Goal: Transaction & Acquisition: Book appointment/travel/reservation

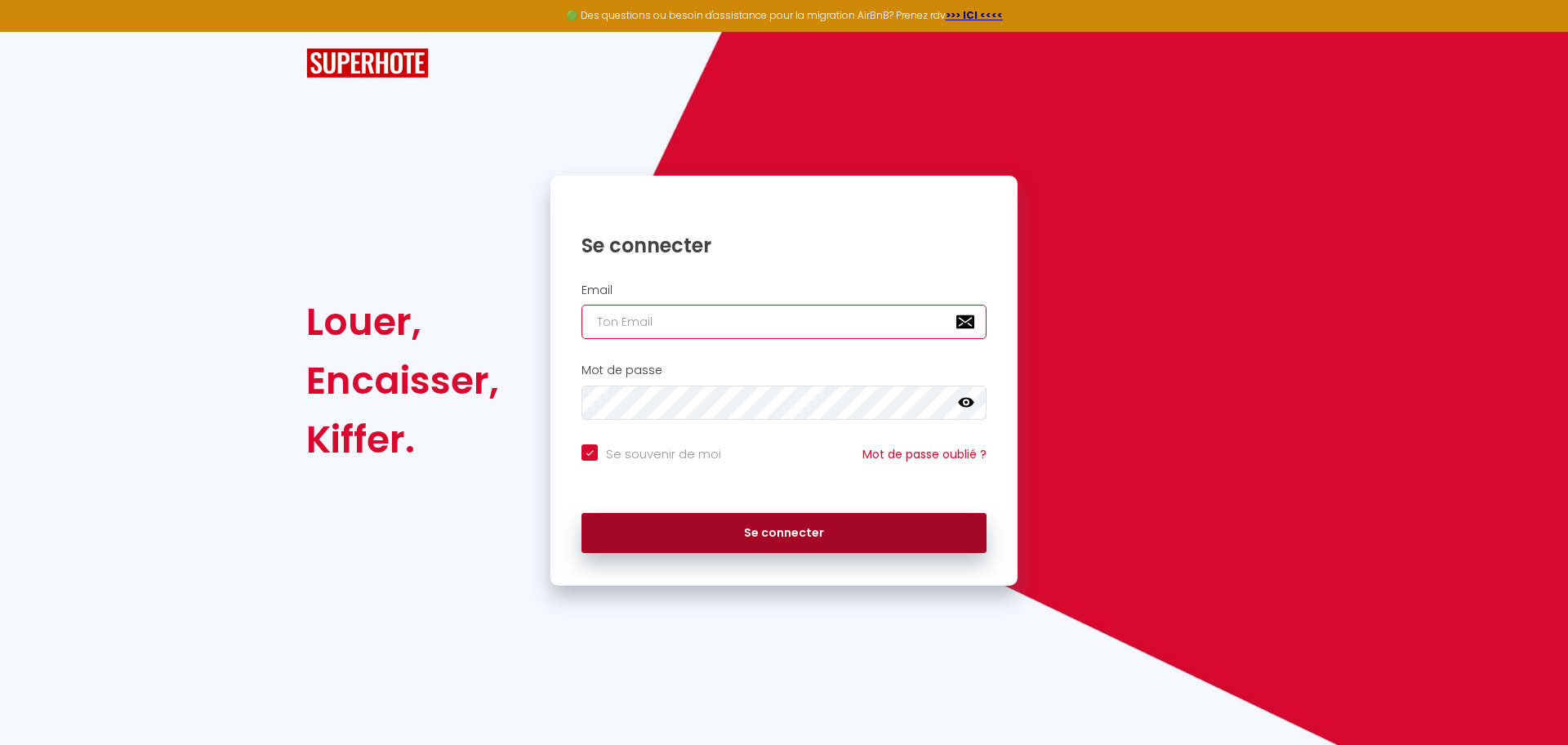
type input "[EMAIL_ADDRESS][DOMAIN_NAME]"
click at [825, 527] on button "Se connecter" at bounding box center [783, 534] width 405 height 41
checkbox input "true"
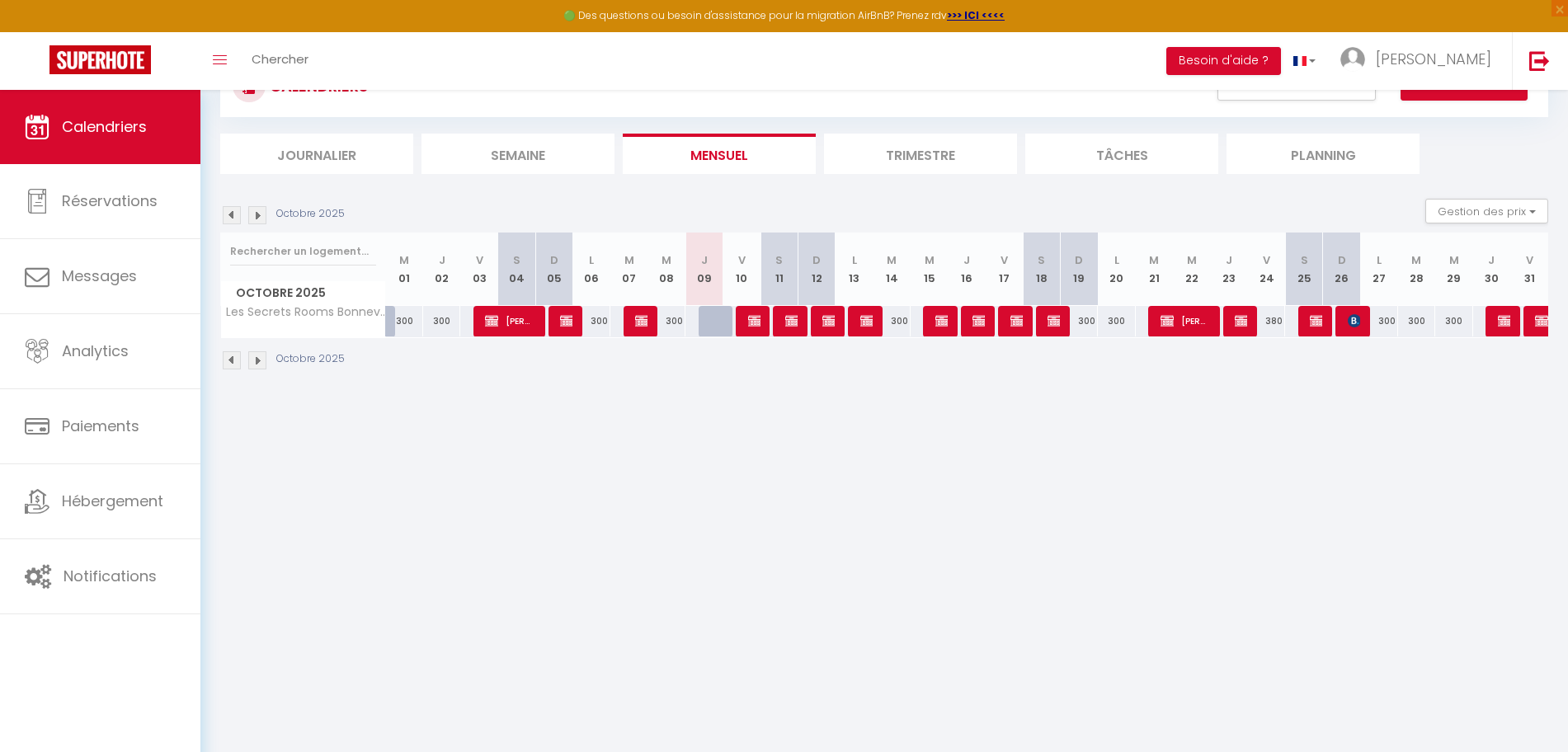
scroll to position [90, 0]
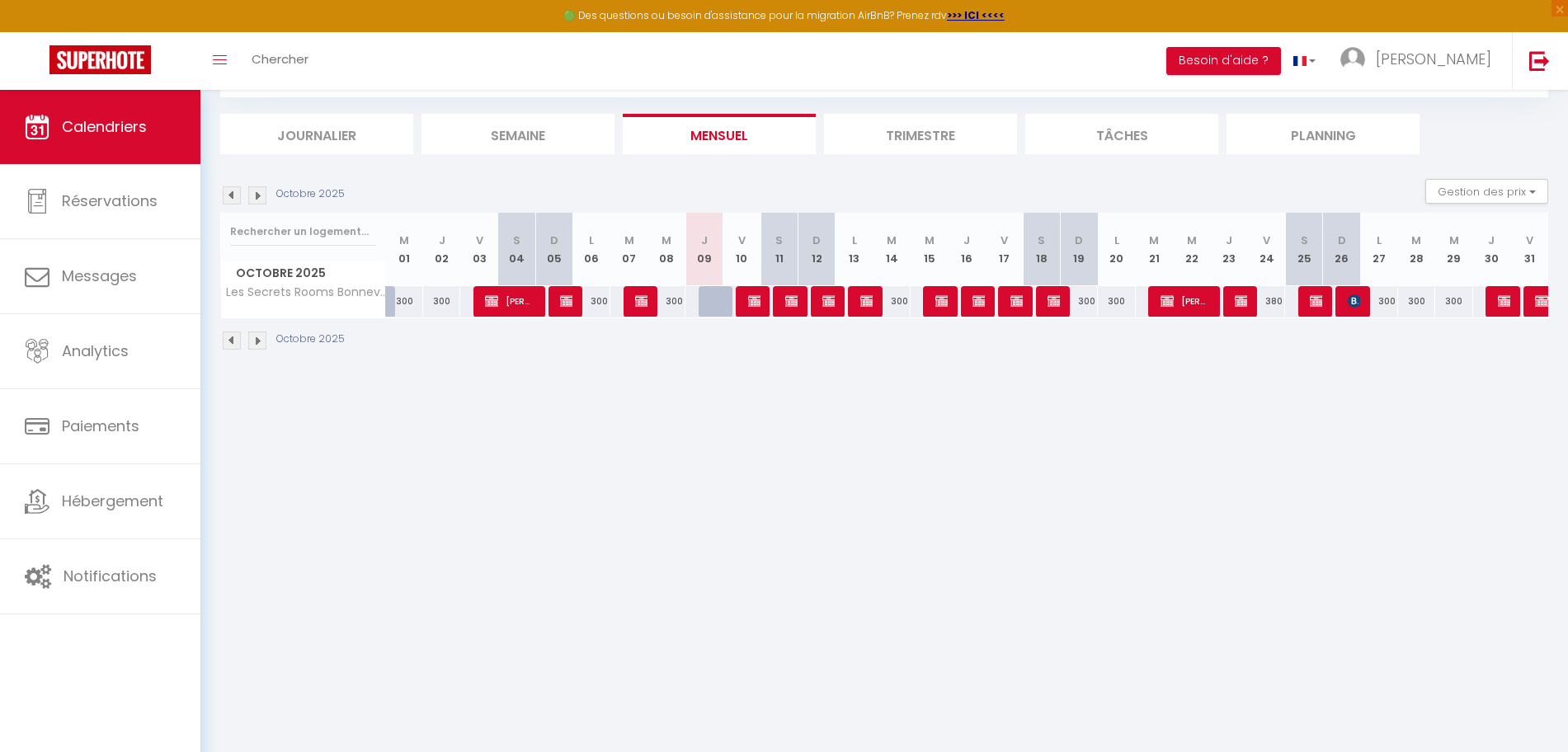
click at [259, 345] on img at bounding box center [257, 339] width 18 height 18
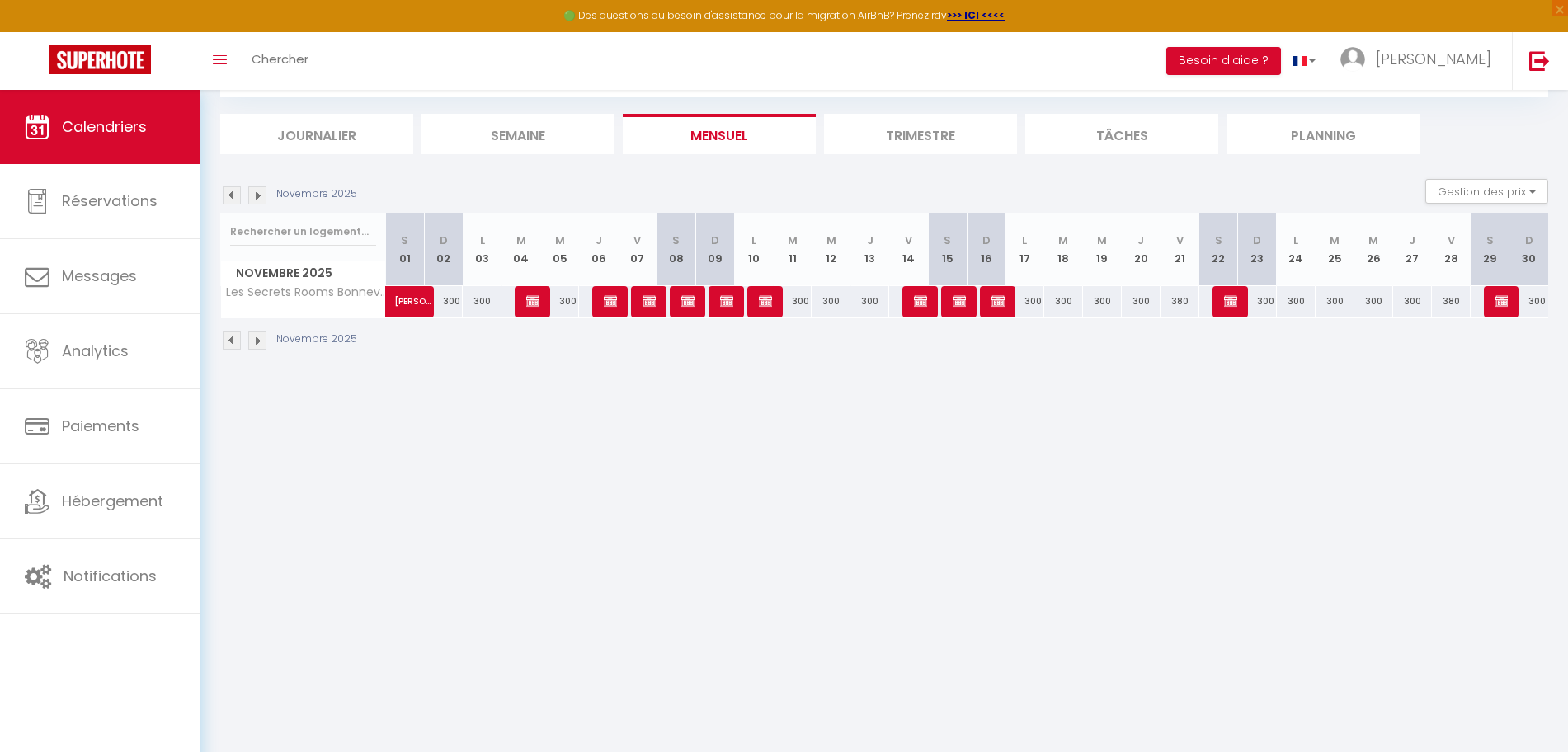
click at [258, 346] on img at bounding box center [257, 339] width 18 height 18
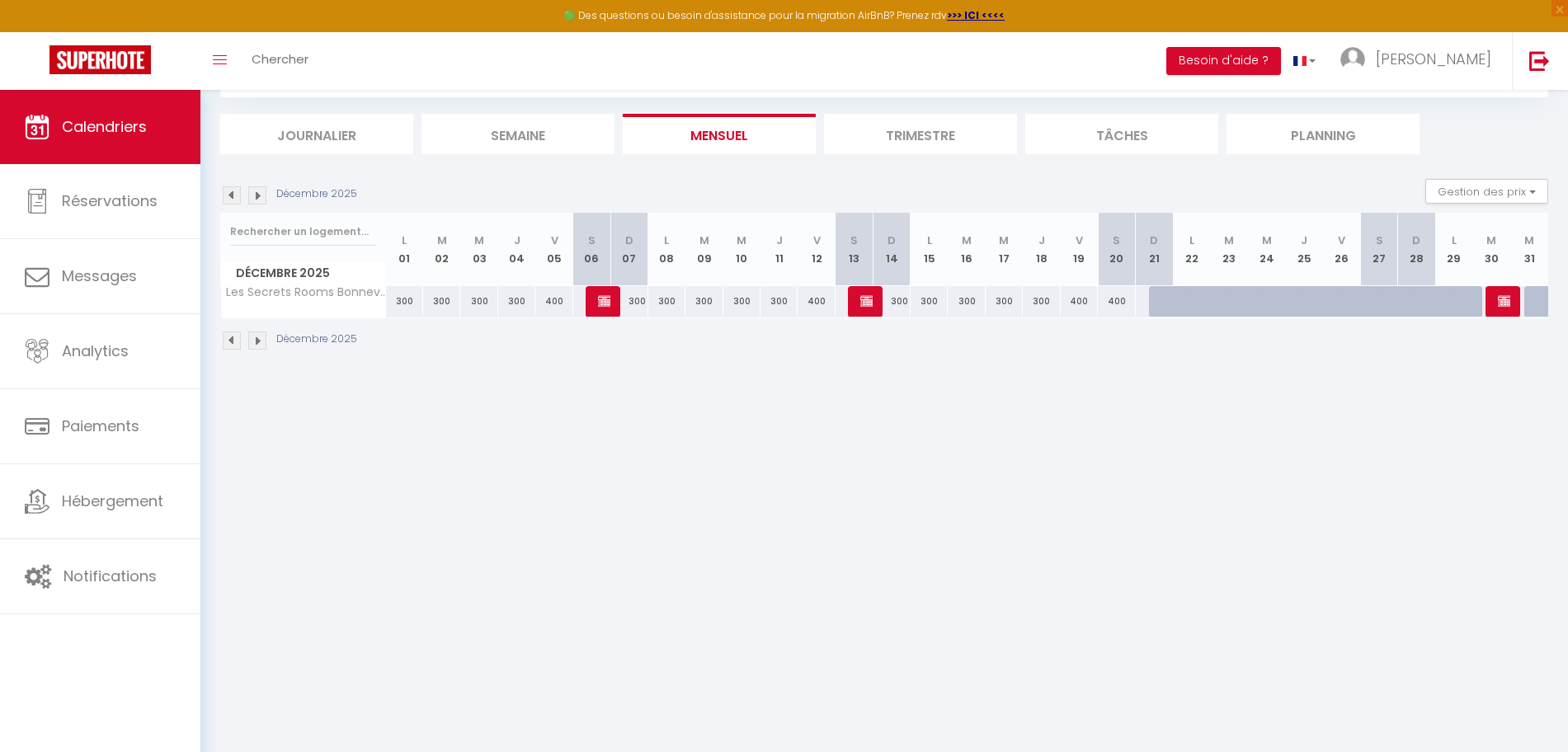
click at [258, 346] on img at bounding box center [257, 339] width 18 height 18
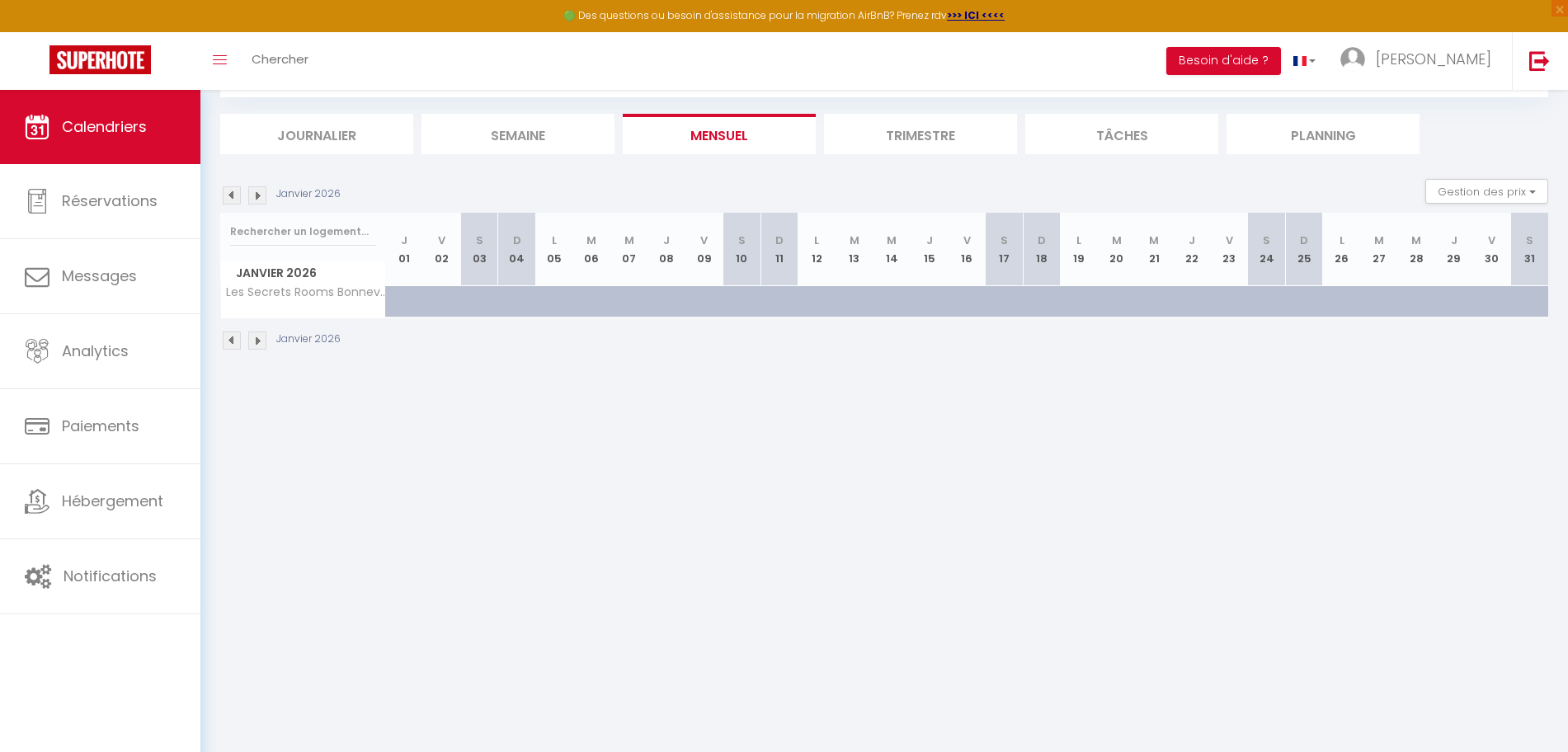
click at [258, 346] on img at bounding box center [257, 339] width 18 height 18
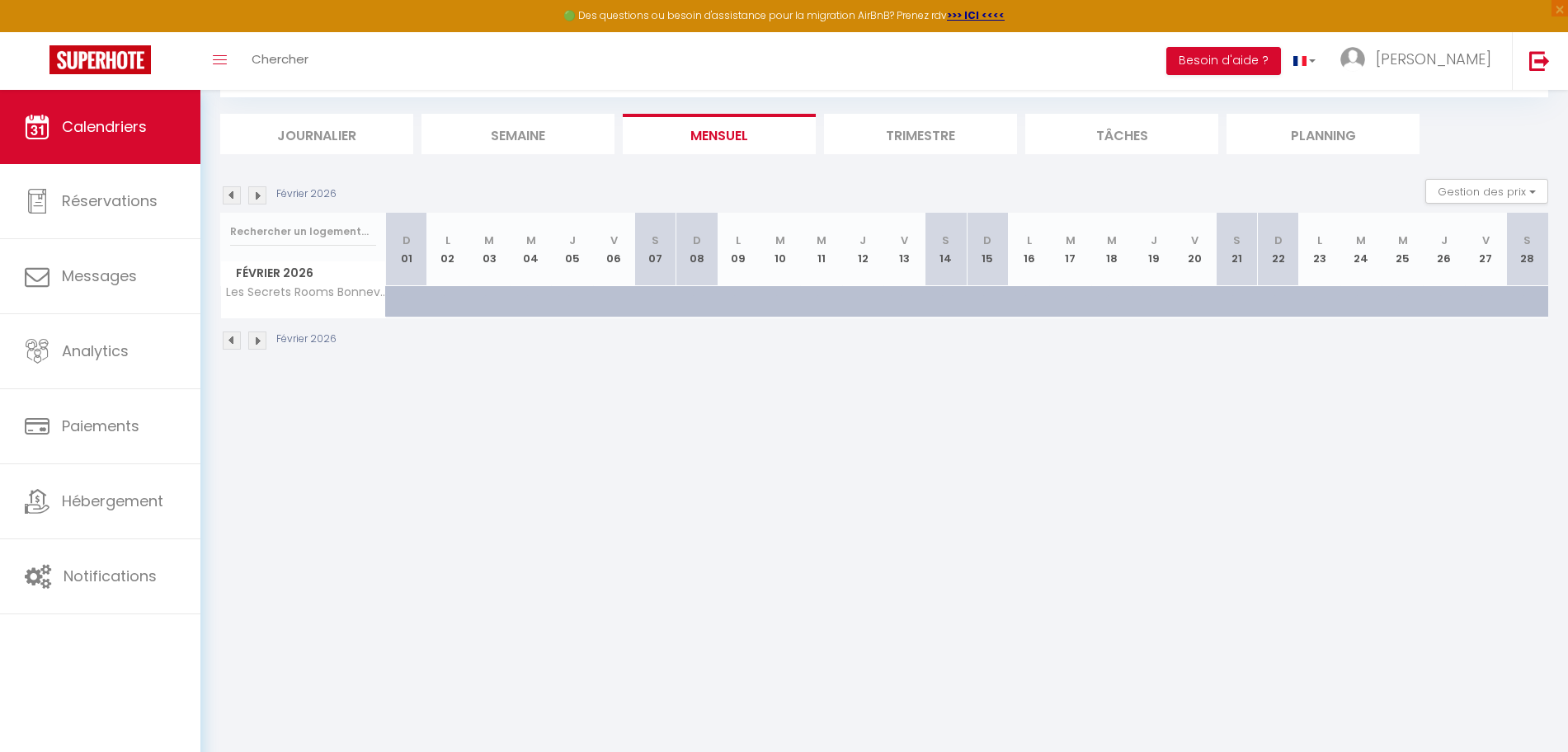
click at [258, 346] on img at bounding box center [257, 339] width 18 height 18
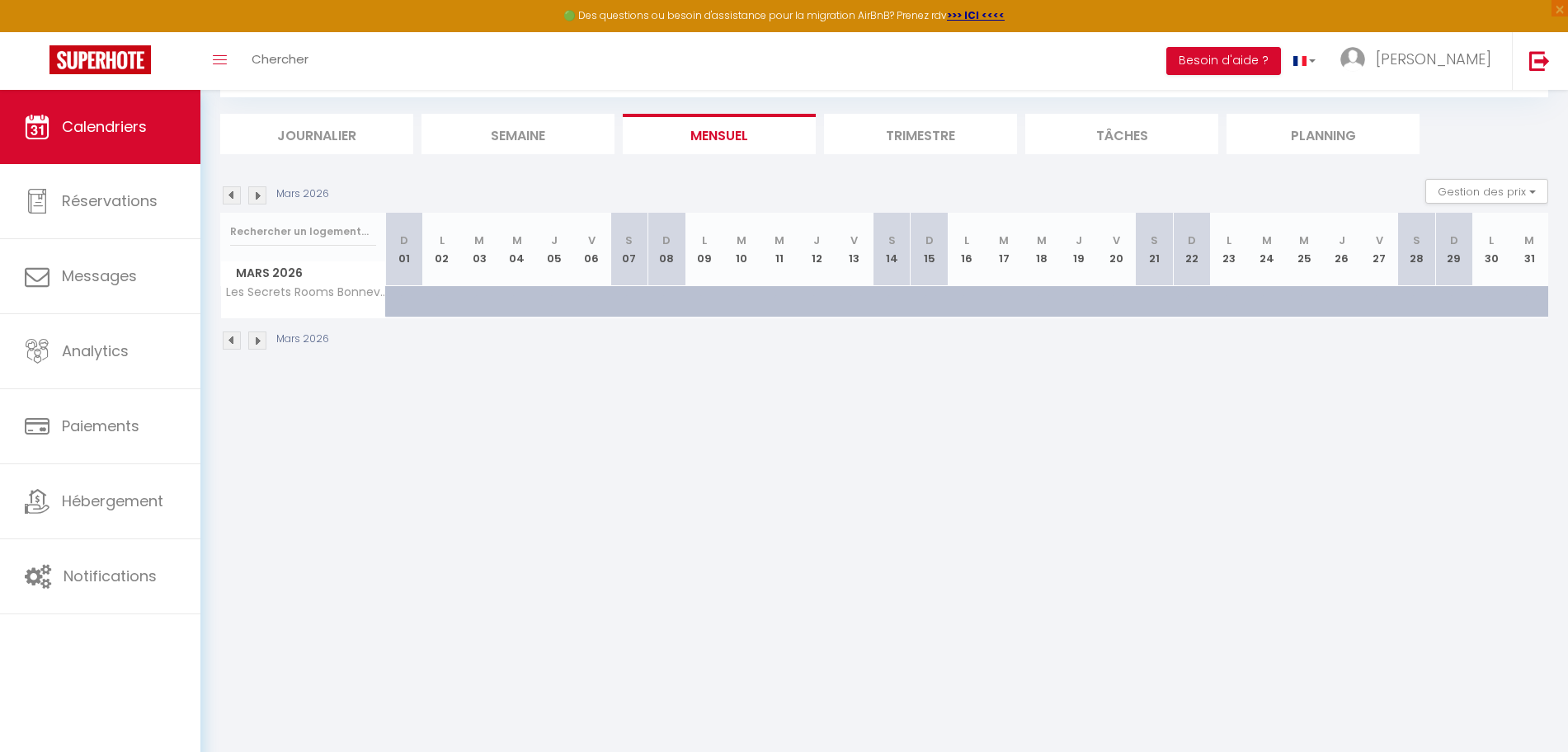
click at [258, 346] on img at bounding box center [257, 339] width 18 height 18
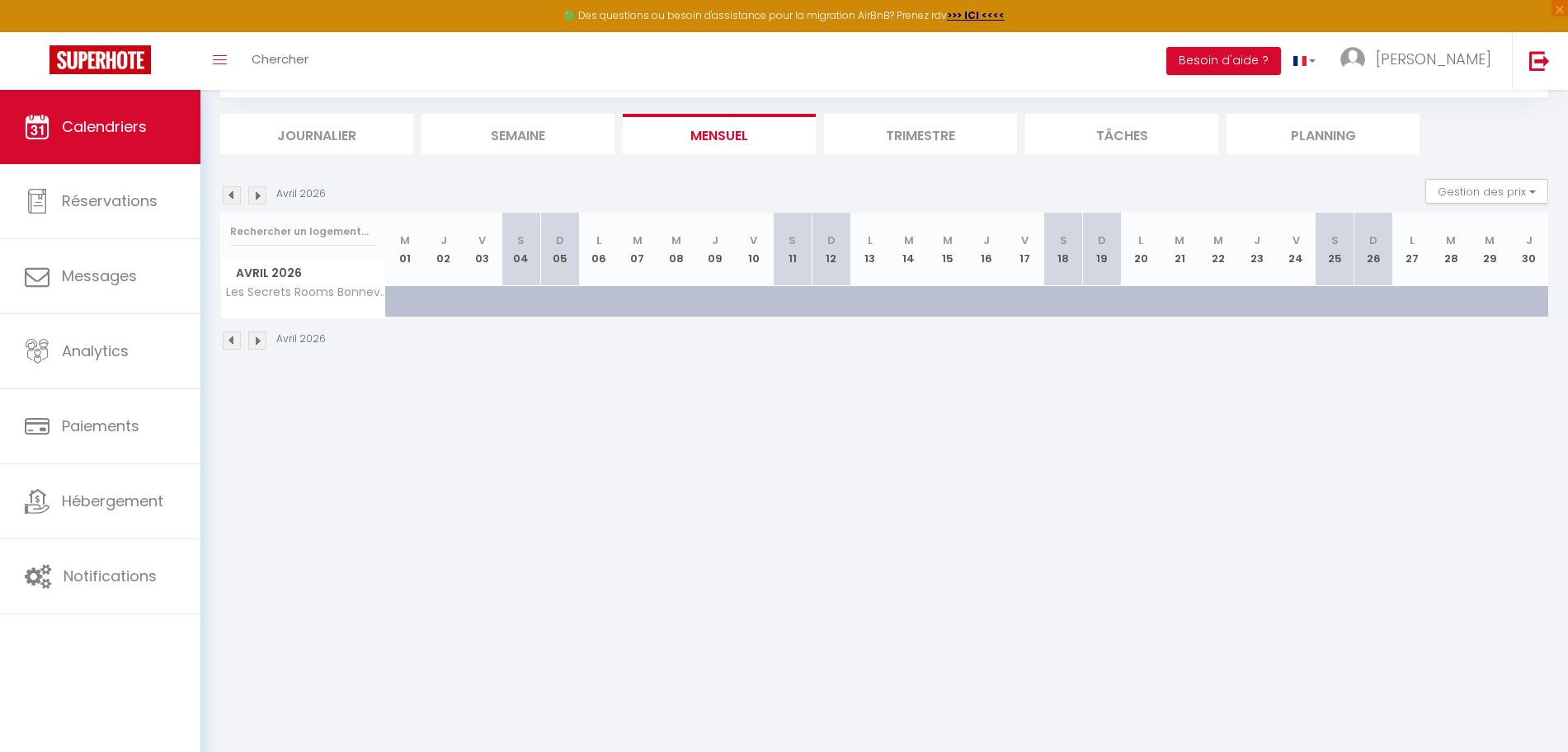
click at [258, 346] on img at bounding box center [257, 339] width 18 height 18
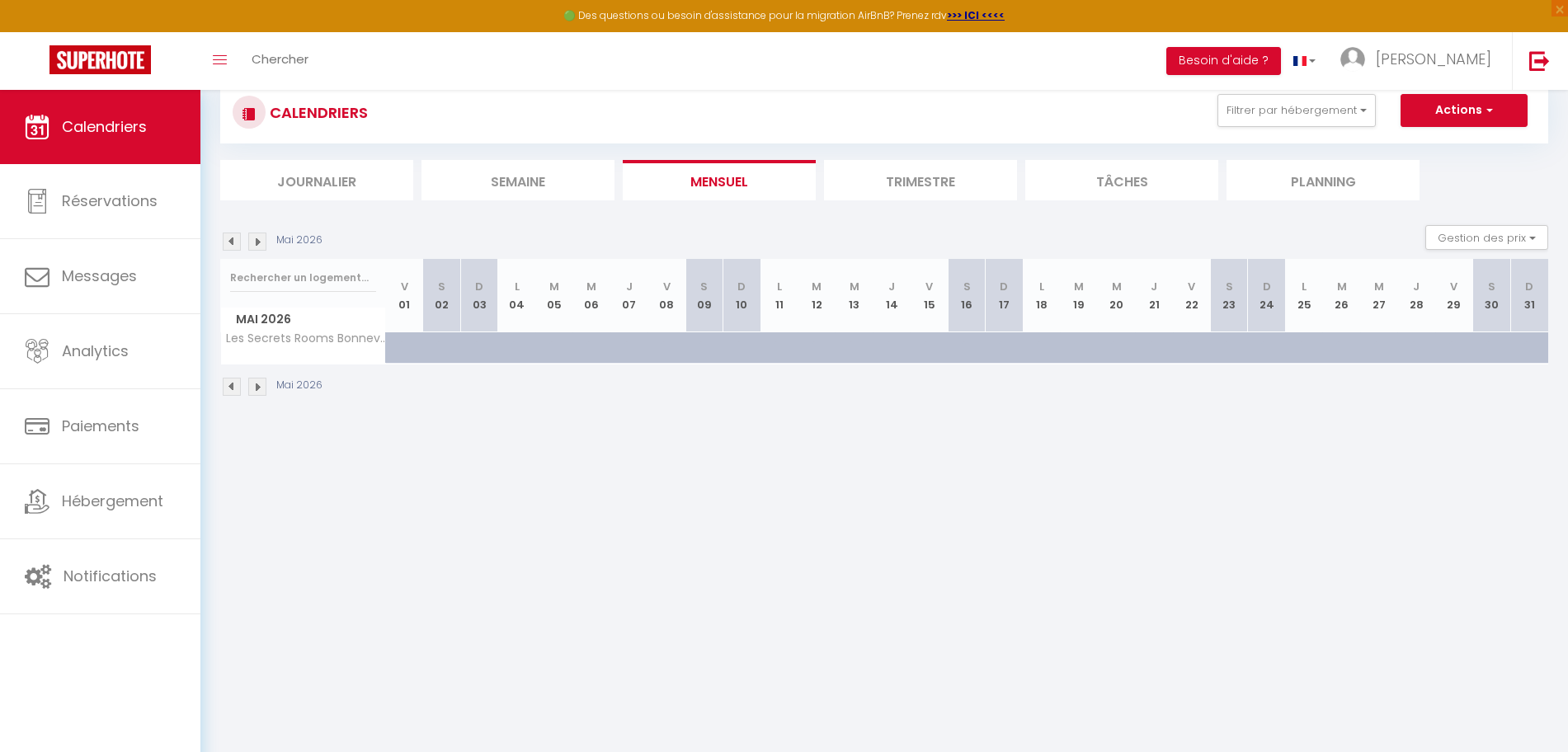
scroll to position [0, 0]
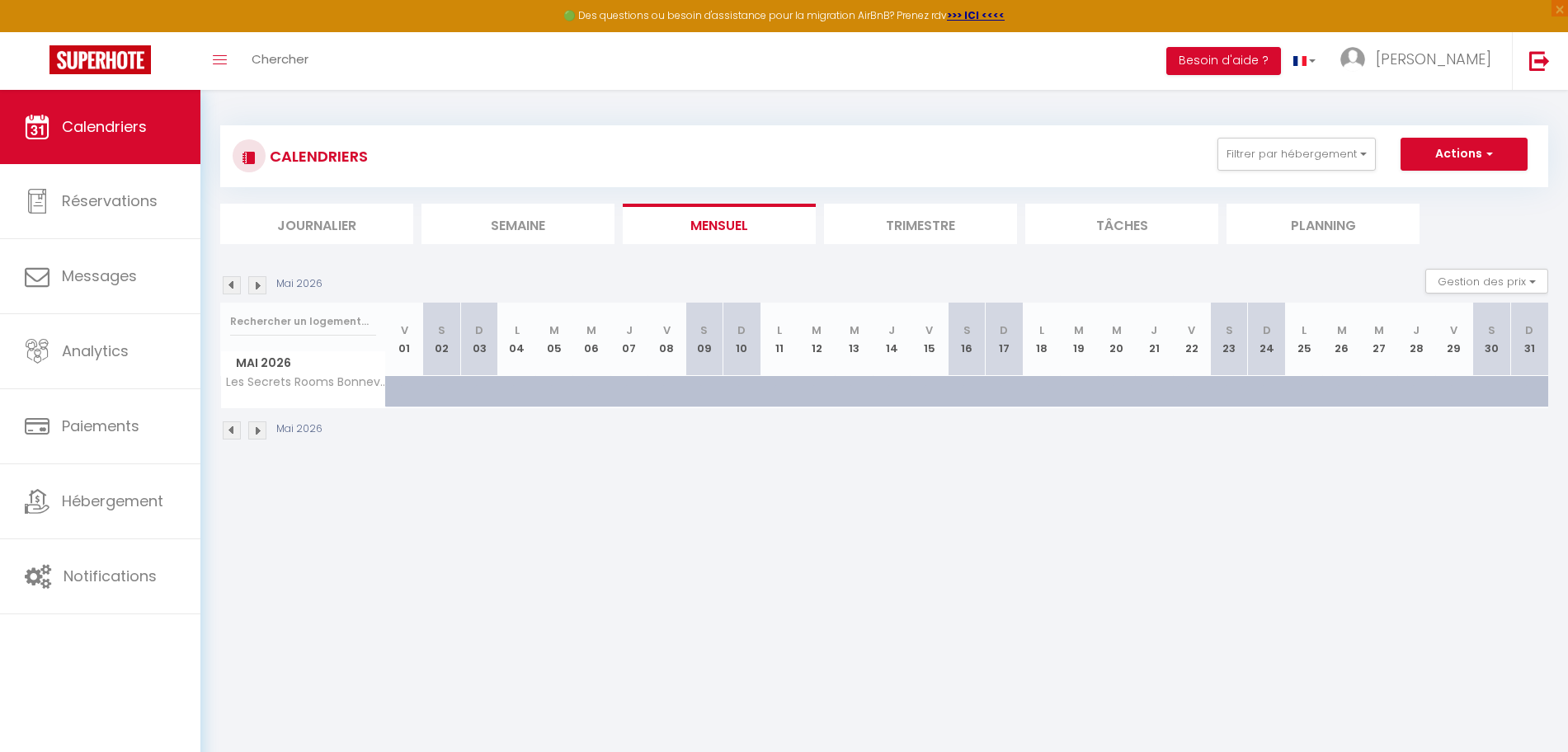
click at [231, 431] on img at bounding box center [231, 430] width 18 height 18
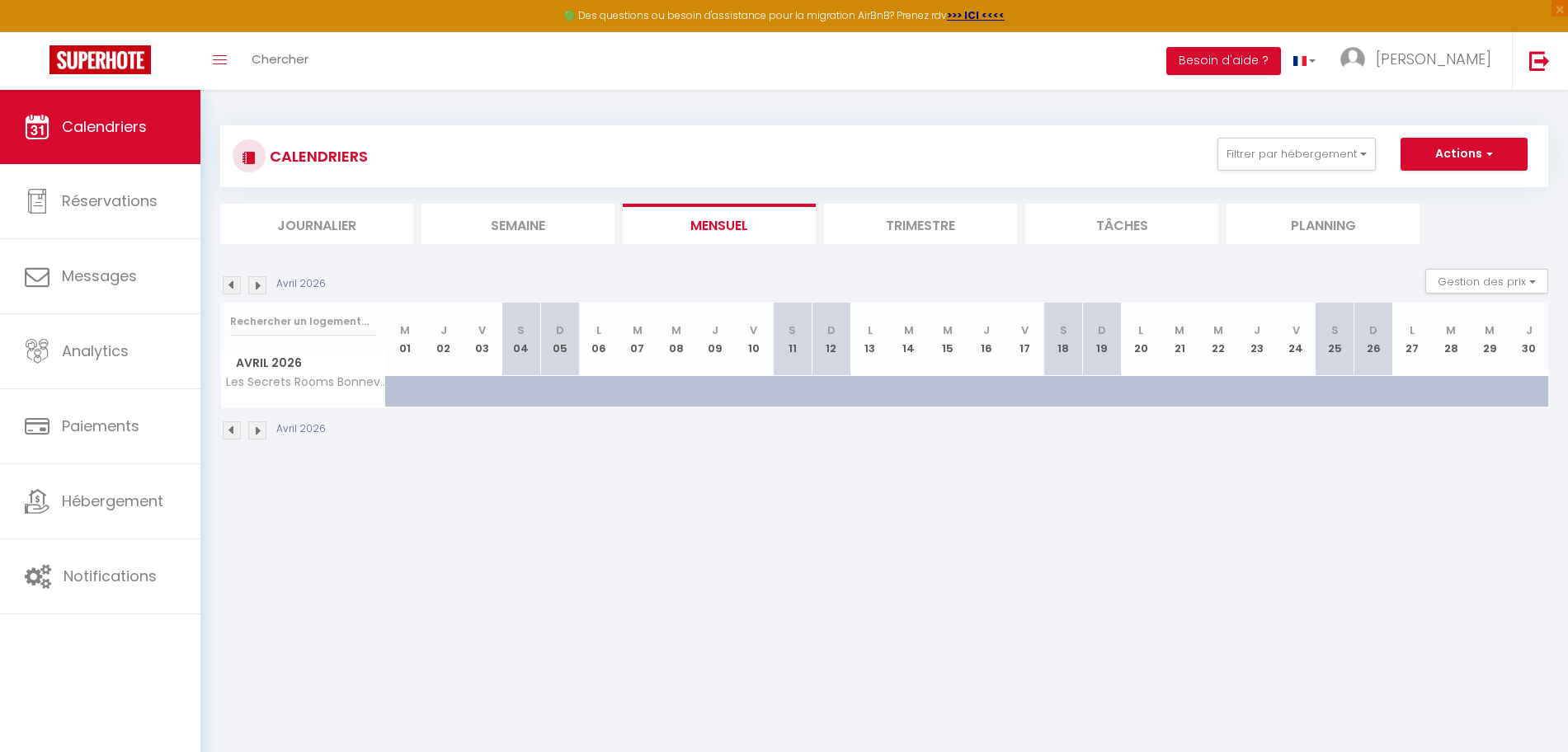
click at [231, 431] on img at bounding box center [231, 430] width 18 height 18
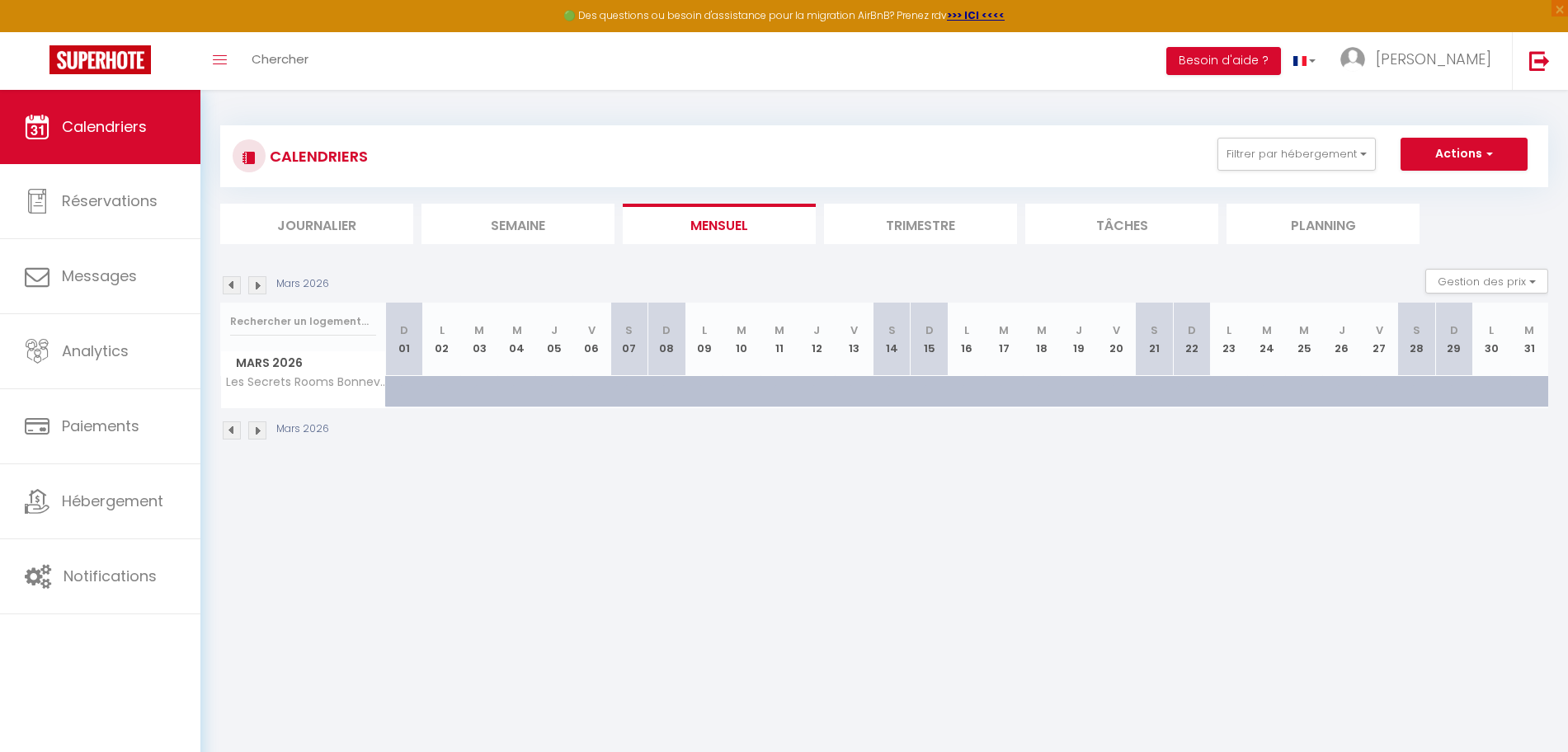
click at [231, 431] on img at bounding box center [231, 430] width 18 height 18
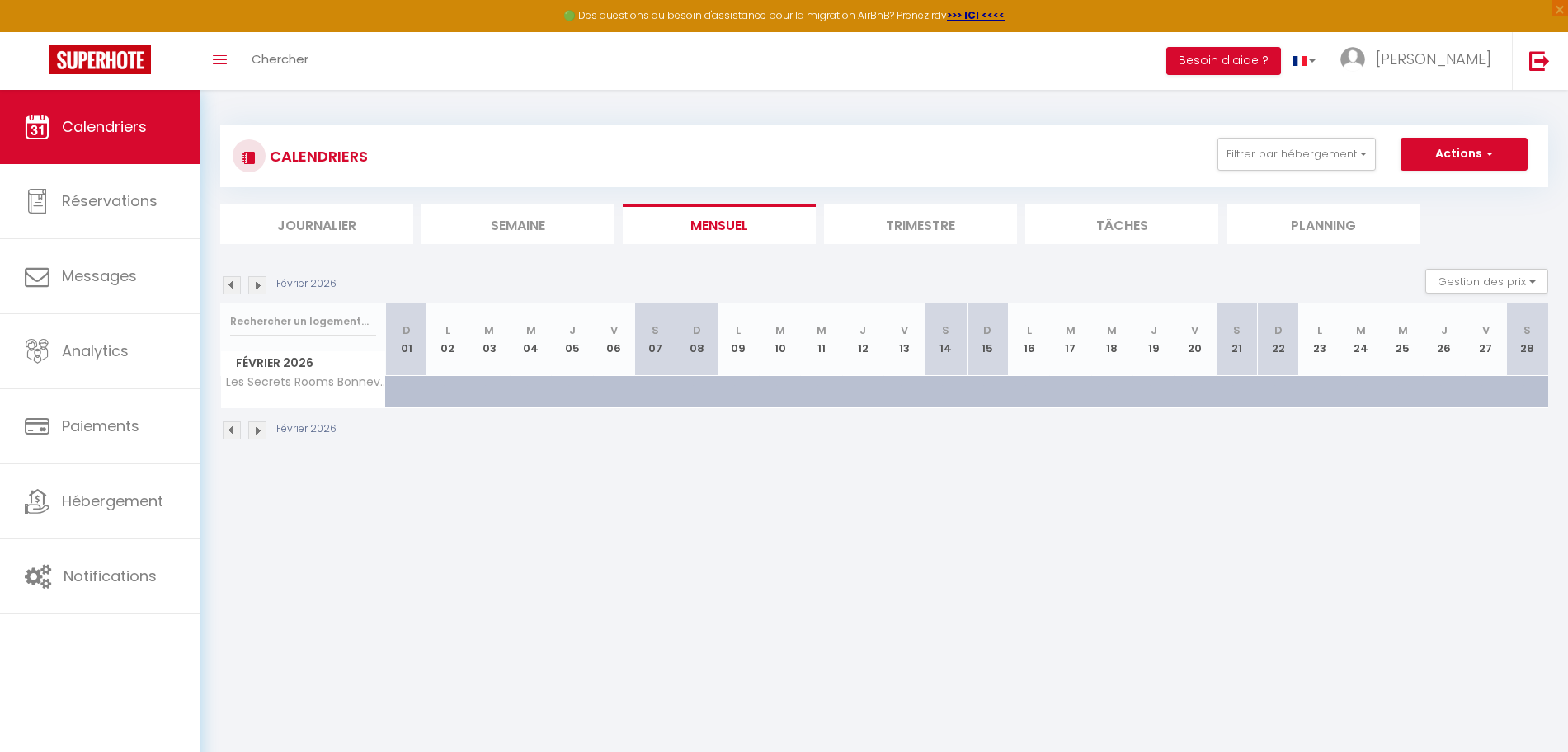
click at [231, 431] on img at bounding box center [231, 430] width 18 height 18
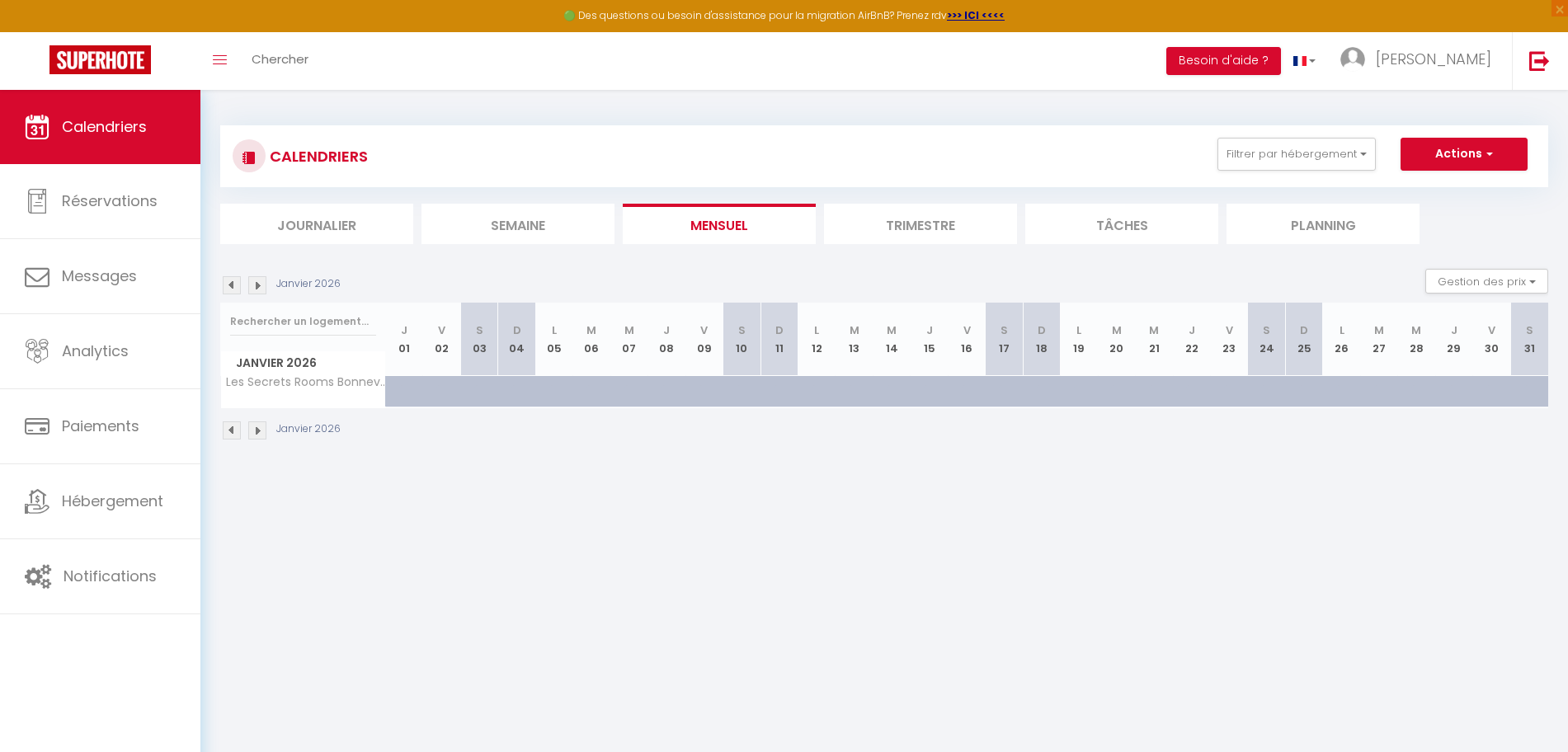
click at [231, 431] on img at bounding box center [231, 430] width 18 height 18
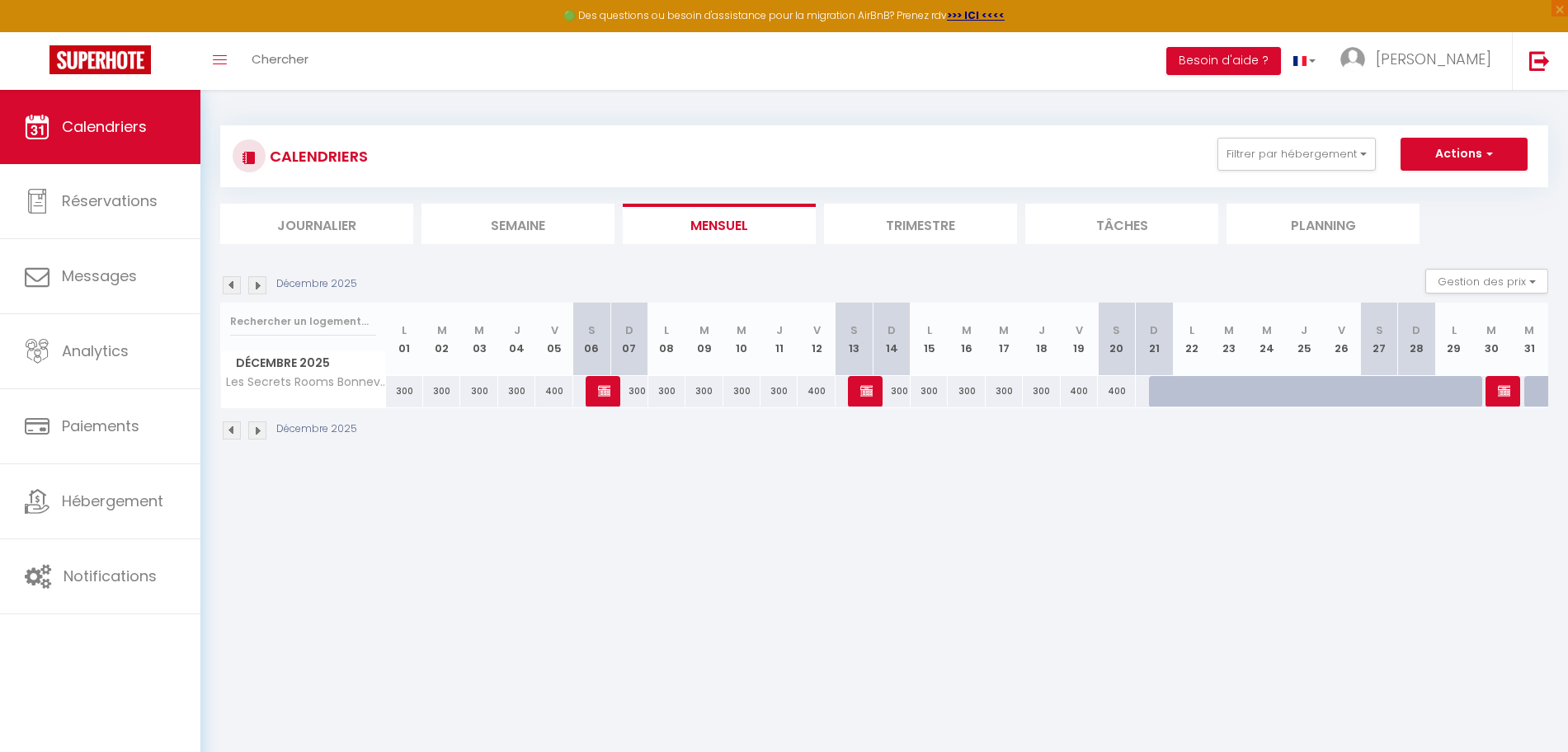
click at [231, 431] on img at bounding box center [231, 430] width 18 height 18
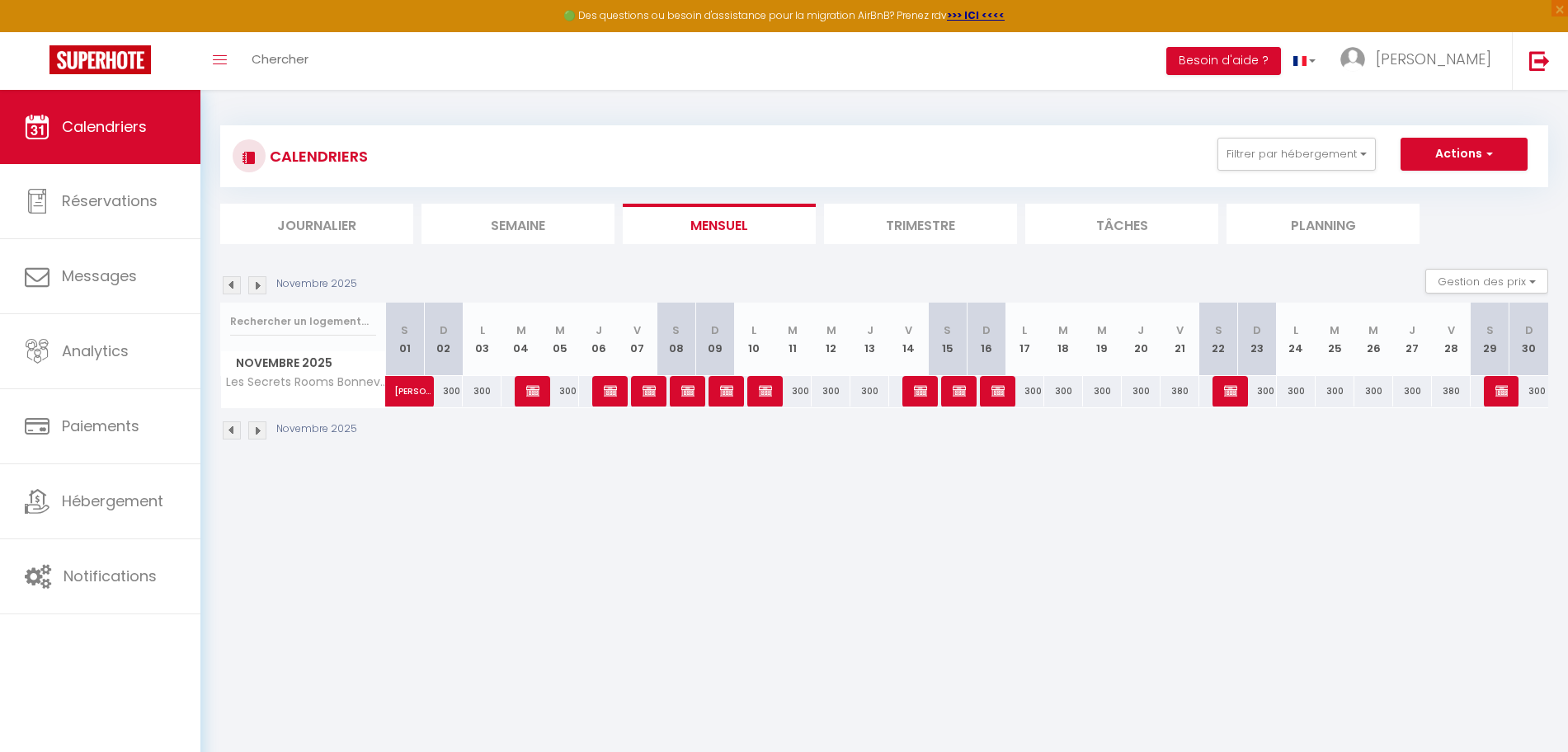
click at [230, 431] on img at bounding box center [231, 430] width 18 height 18
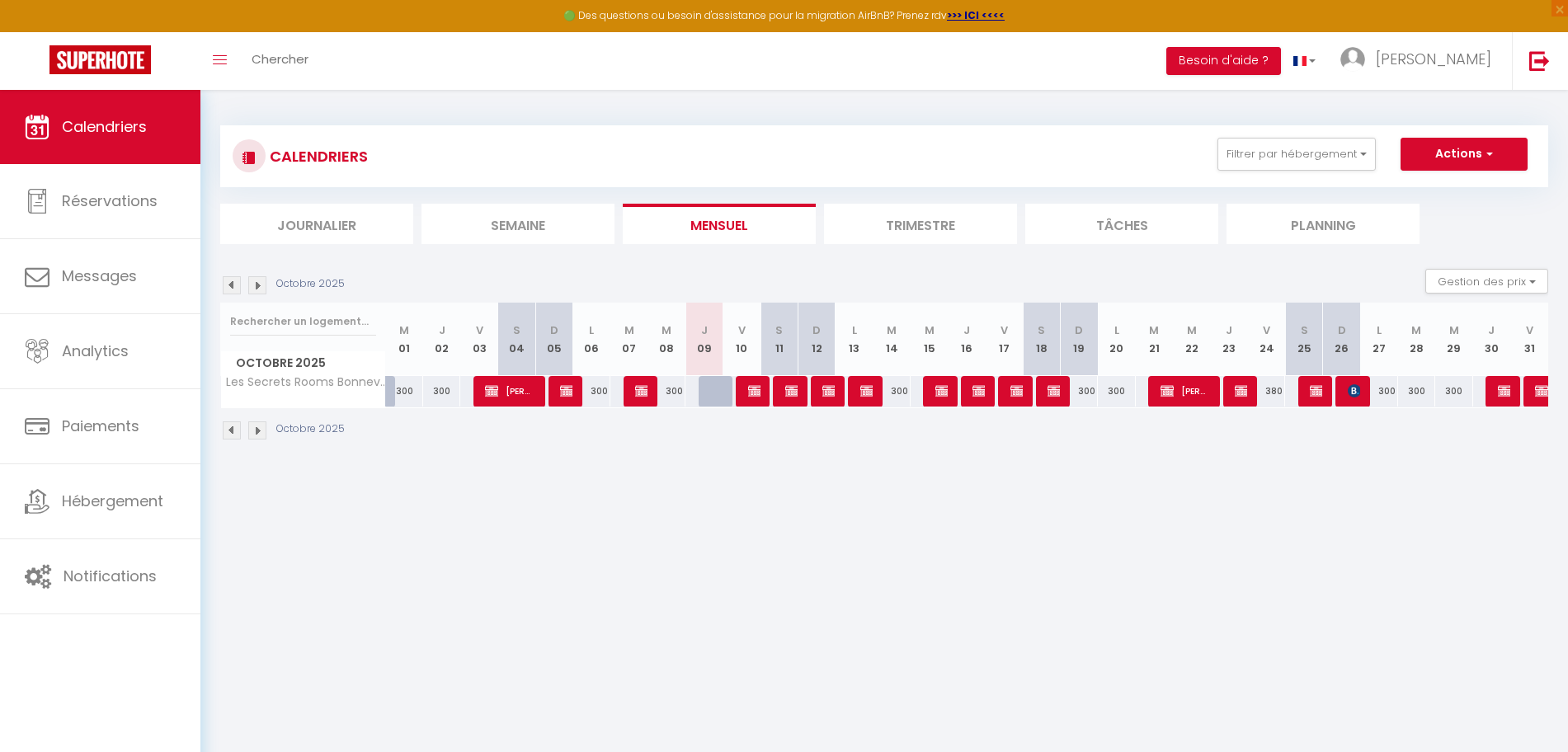
click at [264, 432] on img at bounding box center [257, 430] width 18 height 18
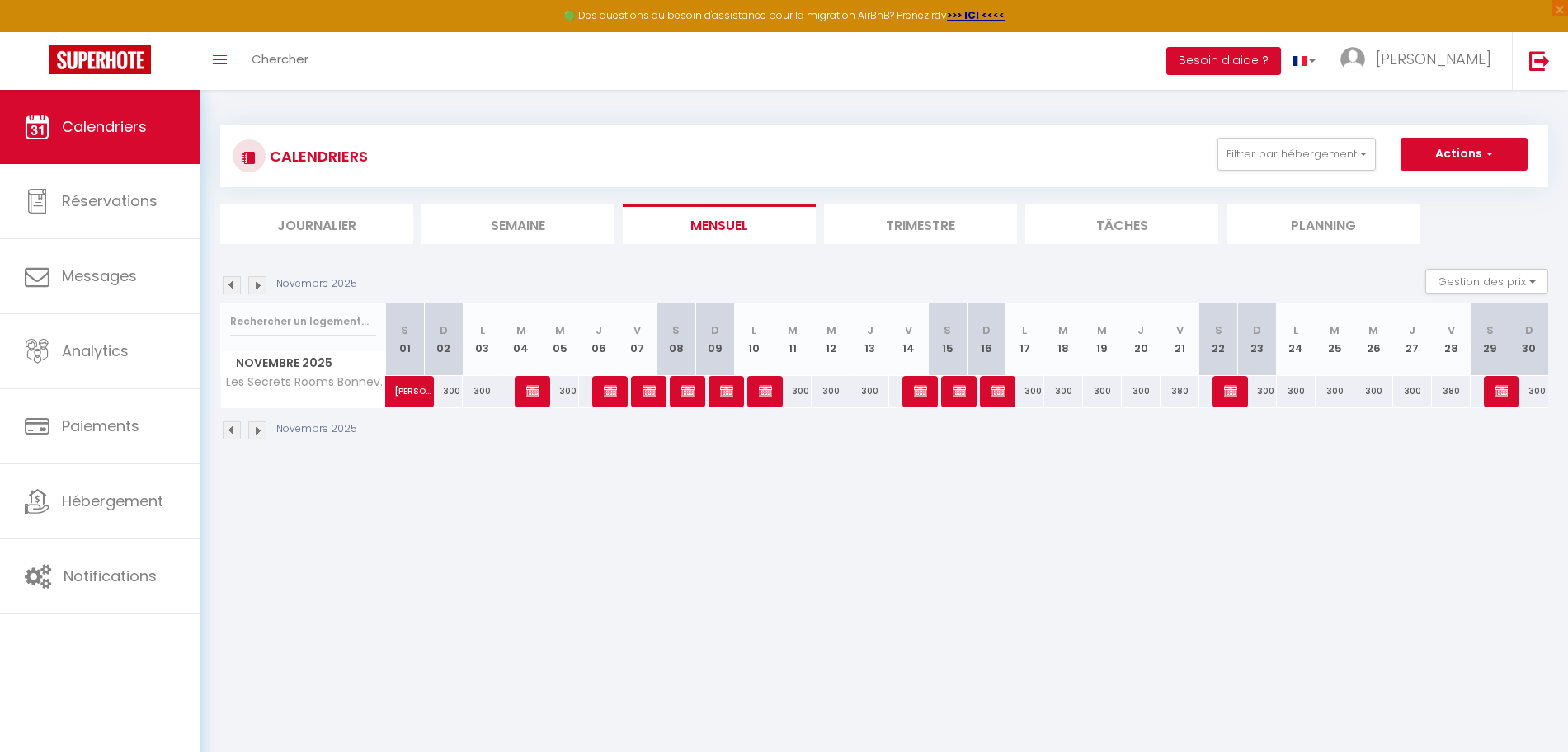
click at [231, 431] on img at bounding box center [231, 430] width 18 height 18
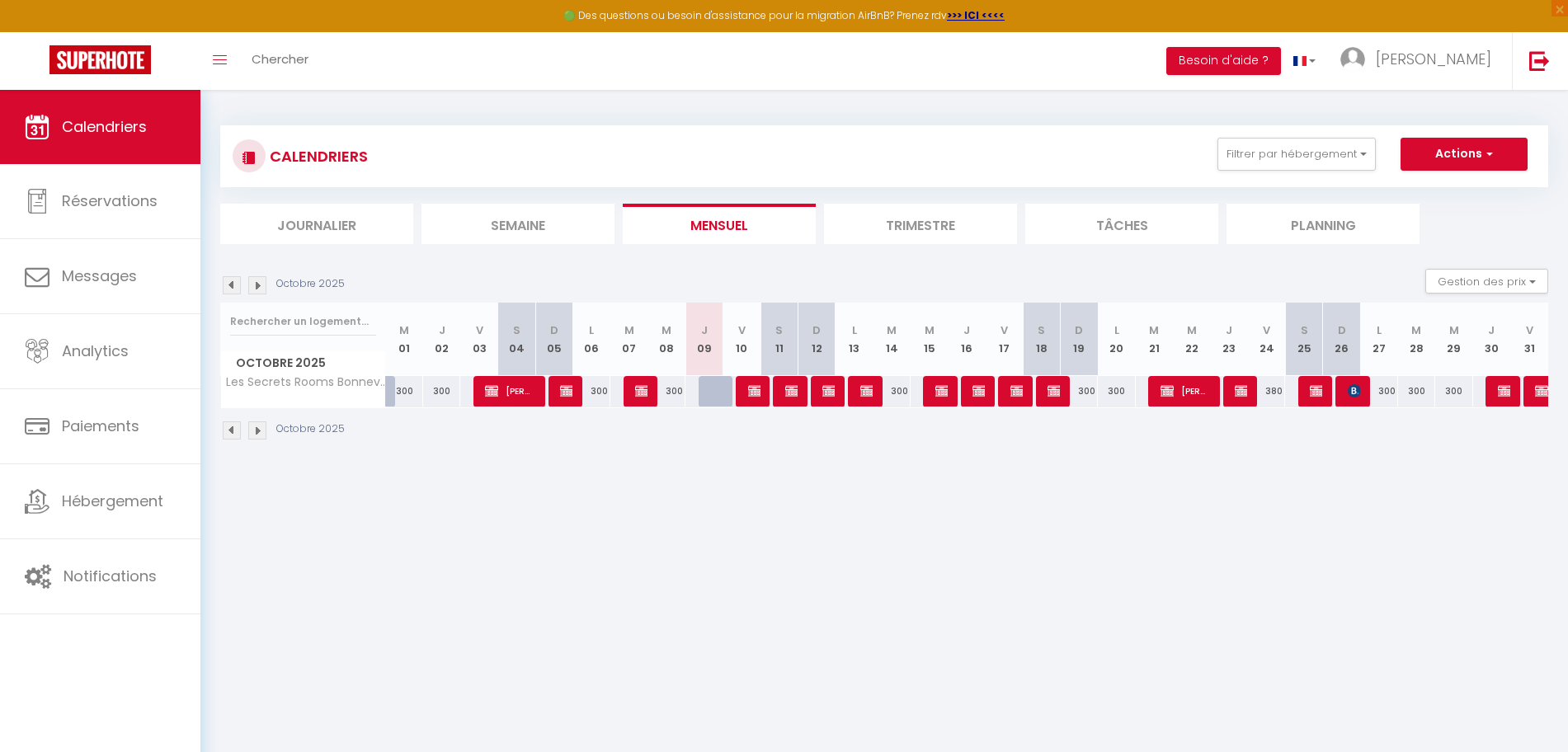
click at [260, 433] on img at bounding box center [257, 430] width 18 height 18
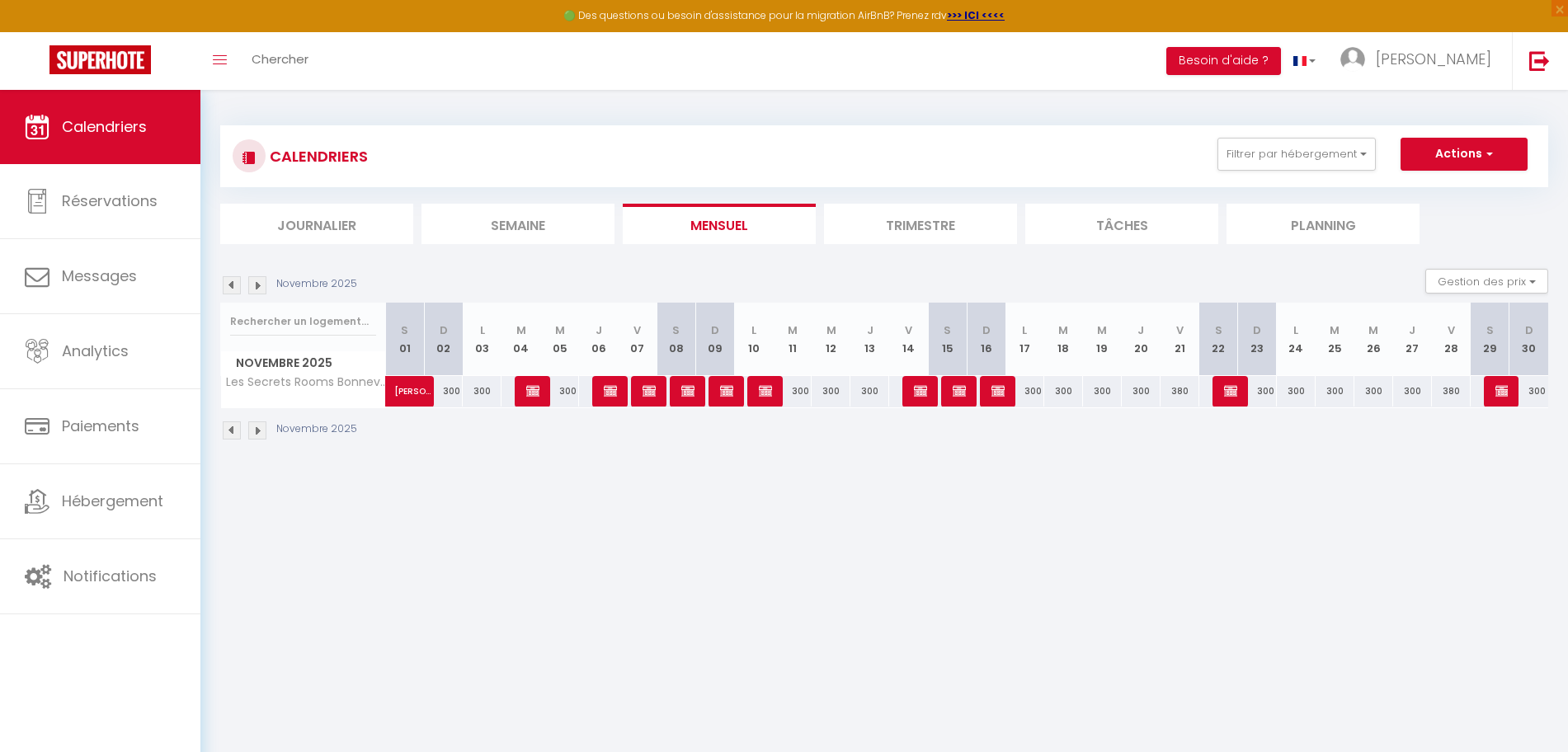
click at [260, 433] on img at bounding box center [257, 430] width 18 height 18
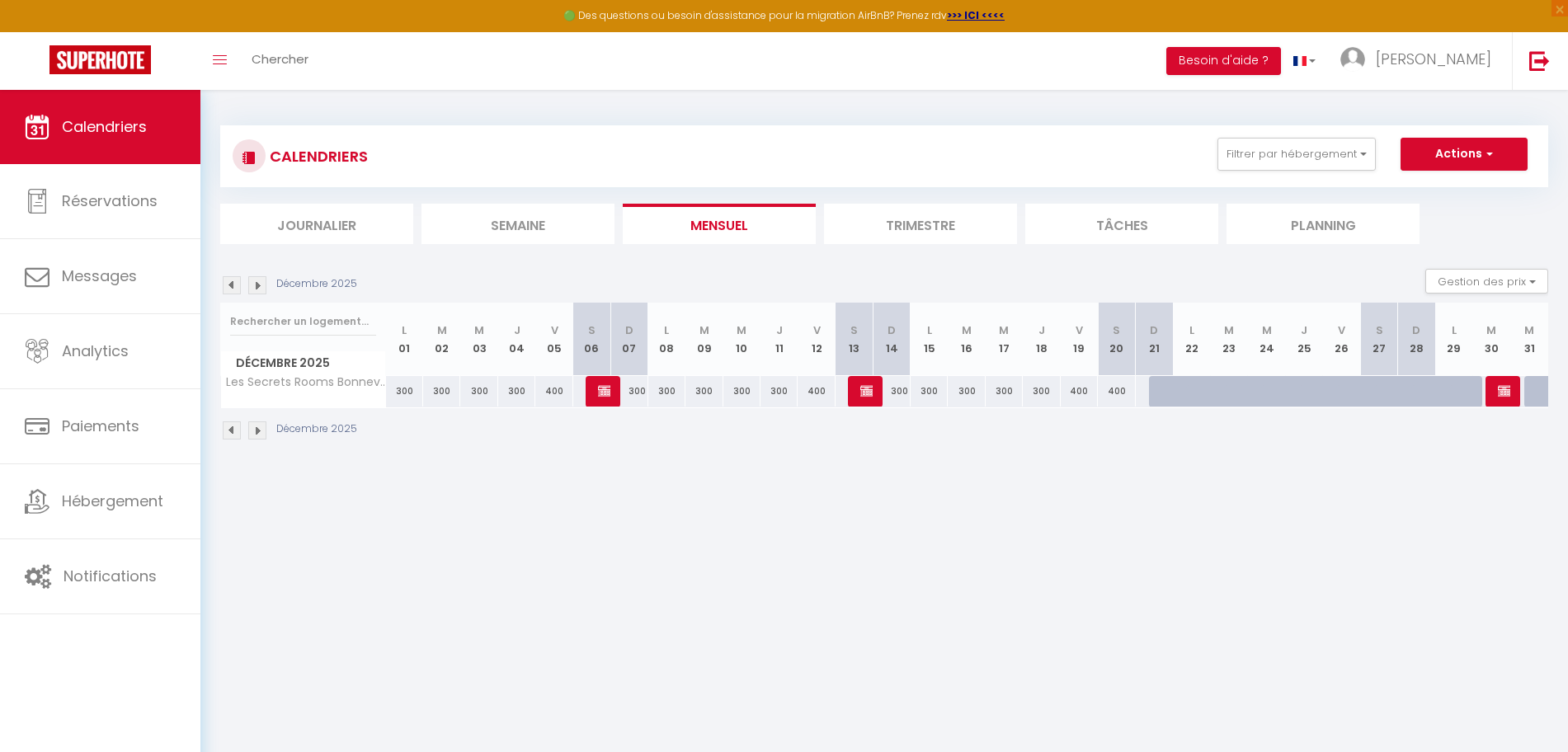
click at [258, 433] on img at bounding box center [257, 430] width 18 height 18
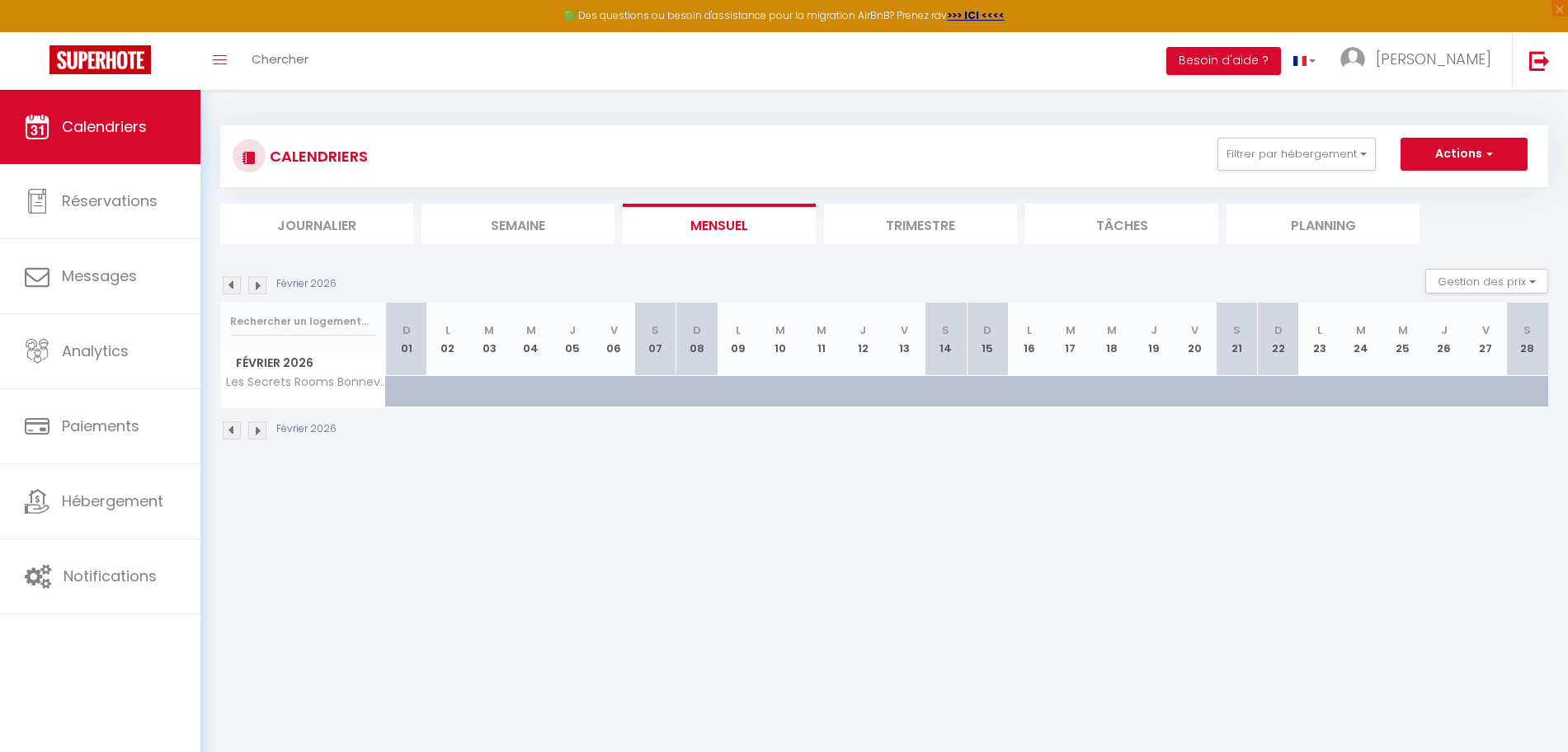
click at [259, 430] on img at bounding box center [257, 430] width 18 height 18
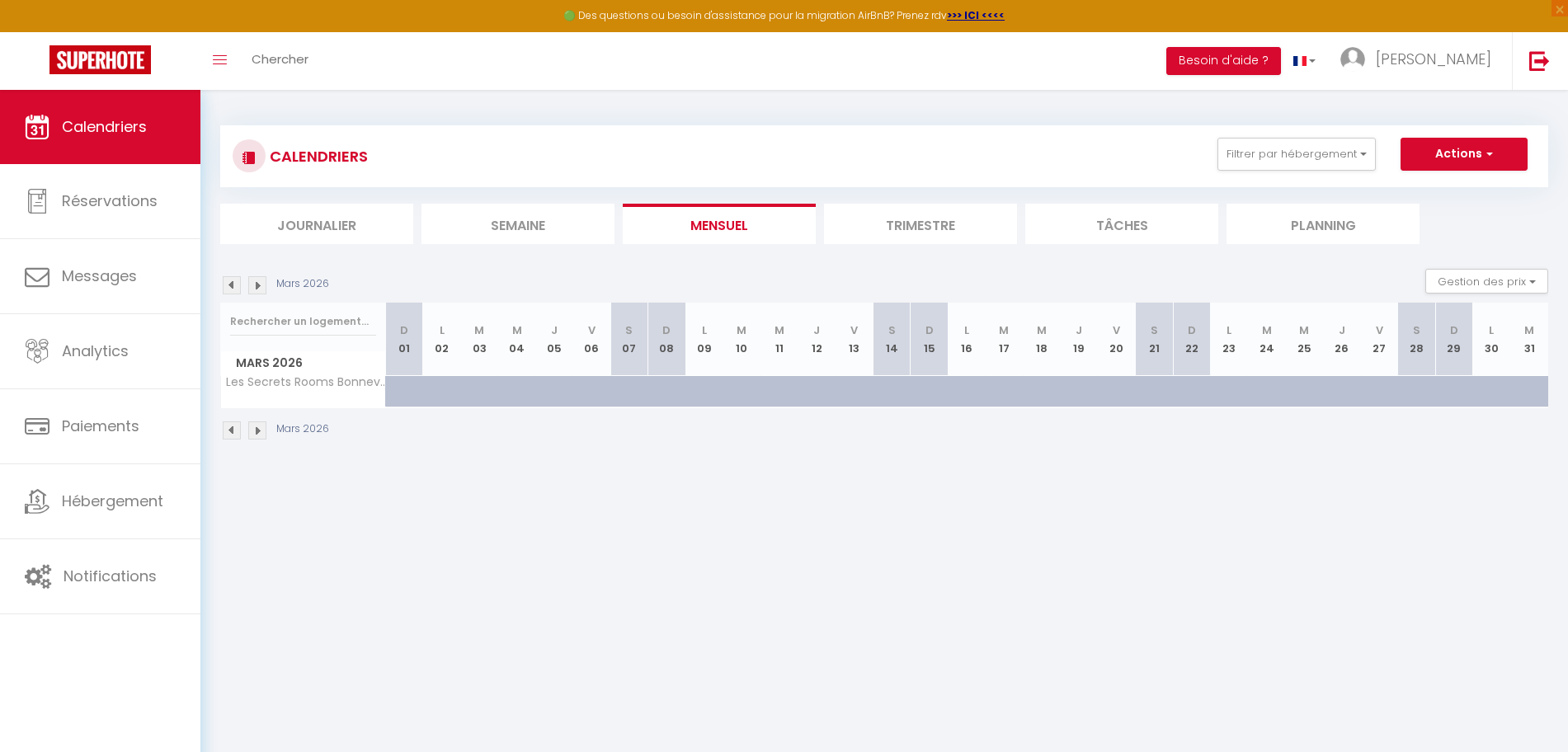
click at [259, 430] on img at bounding box center [257, 430] width 18 height 18
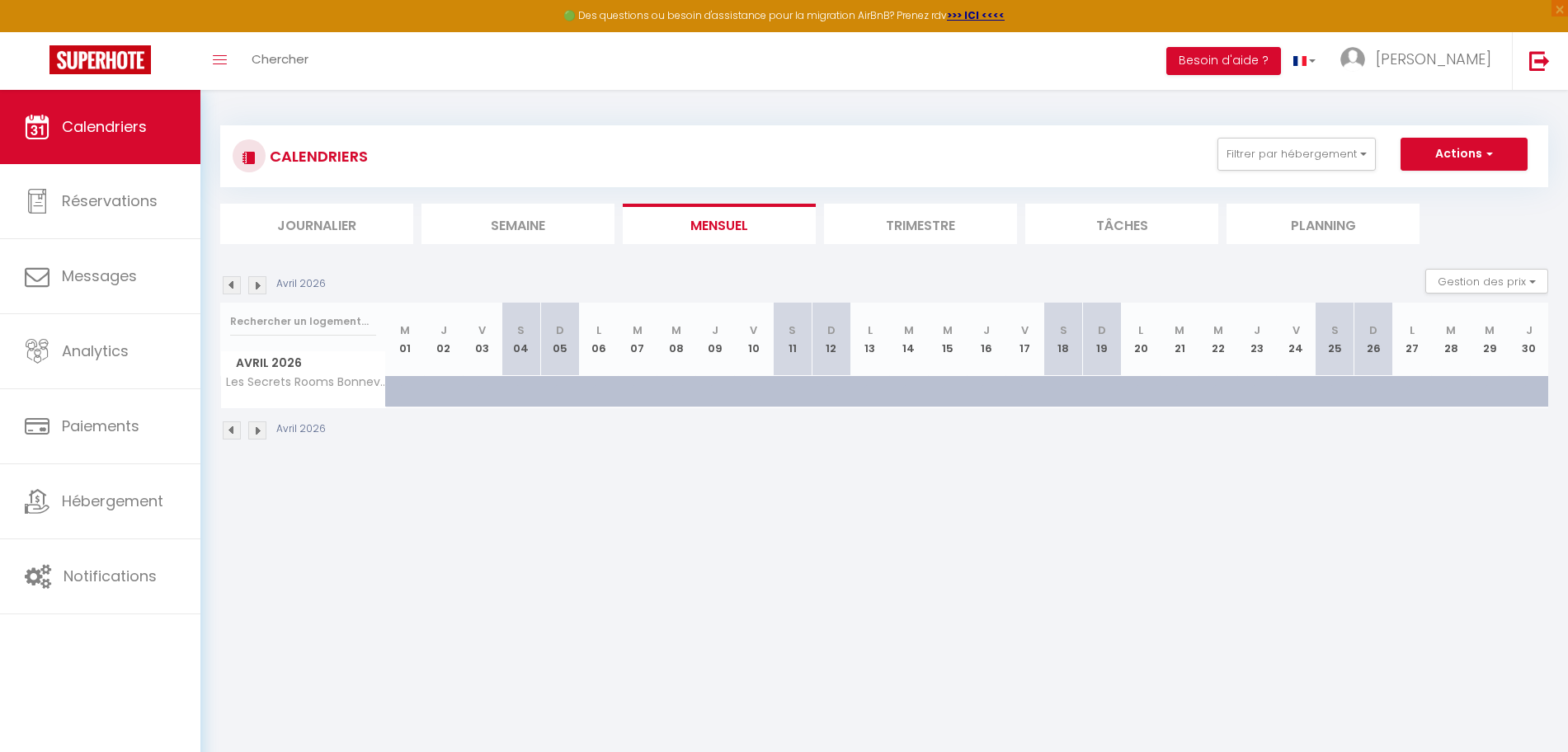
click at [260, 429] on img at bounding box center [257, 430] width 18 height 18
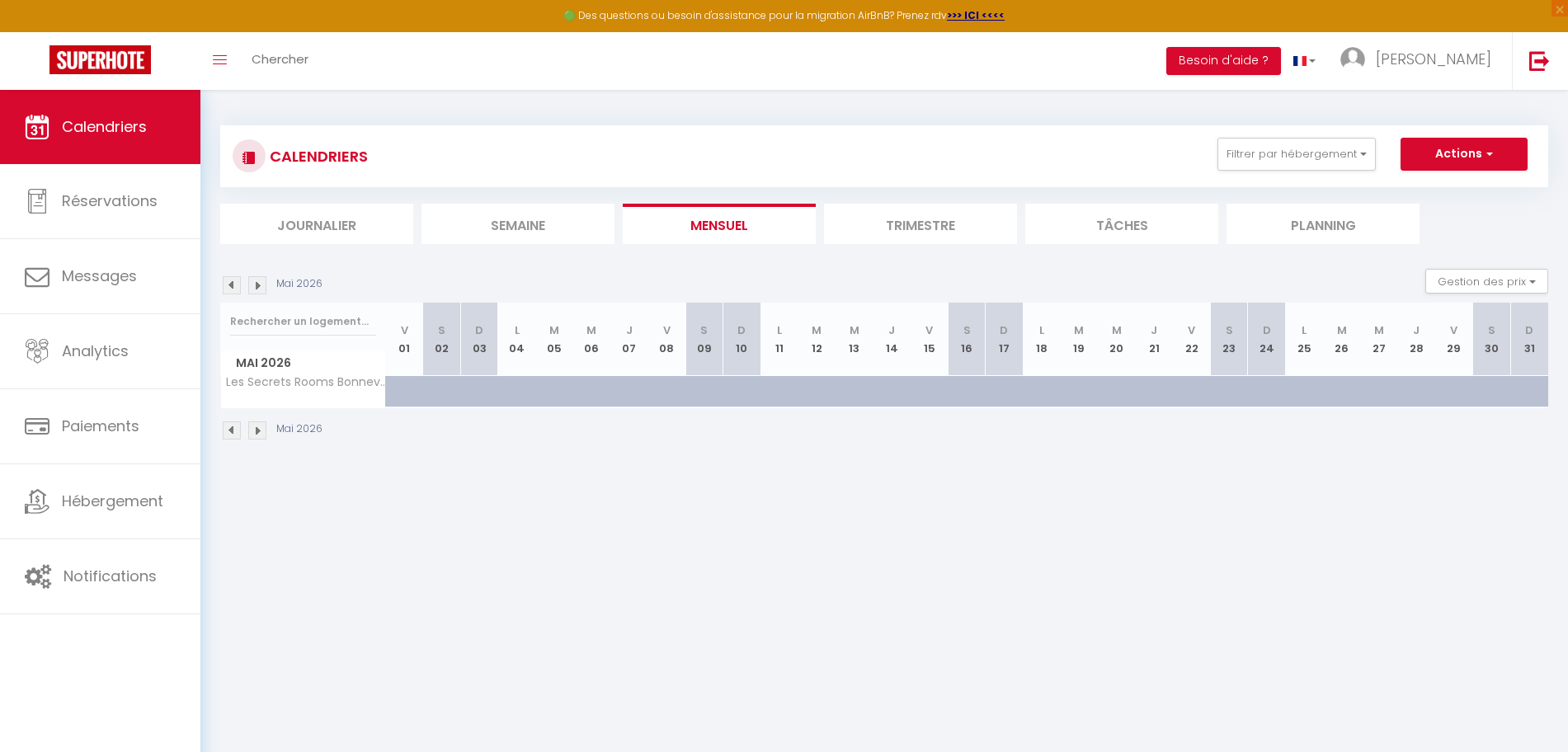
click at [259, 429] on img at bounding box center [257, 430] width 18 height 18
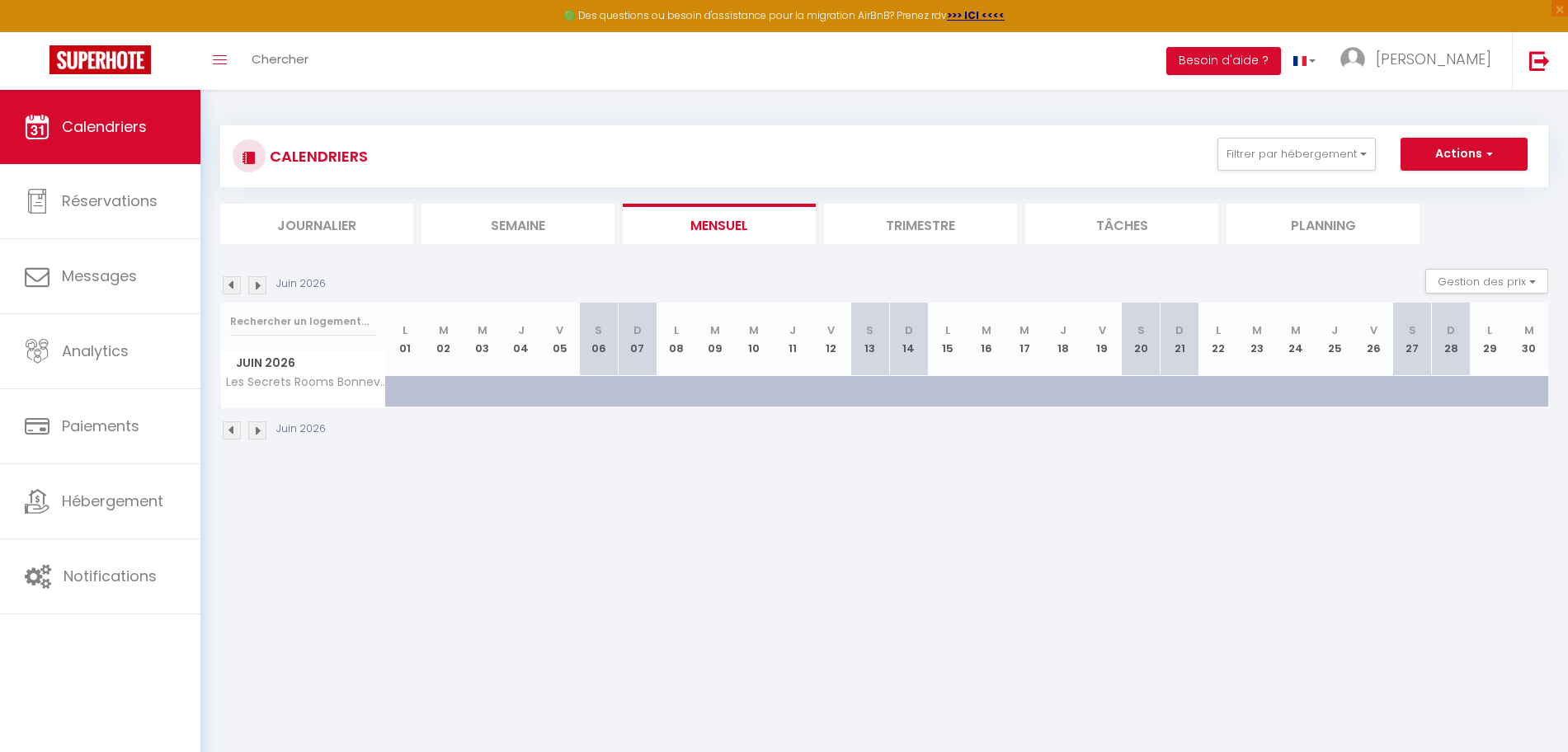
click at [224, 424] on div "Juin 2026" at bounding box center [275, 430] width 110 height 18
click at [229, 426] on img at bounding box center [231, 430] width 18 height 18
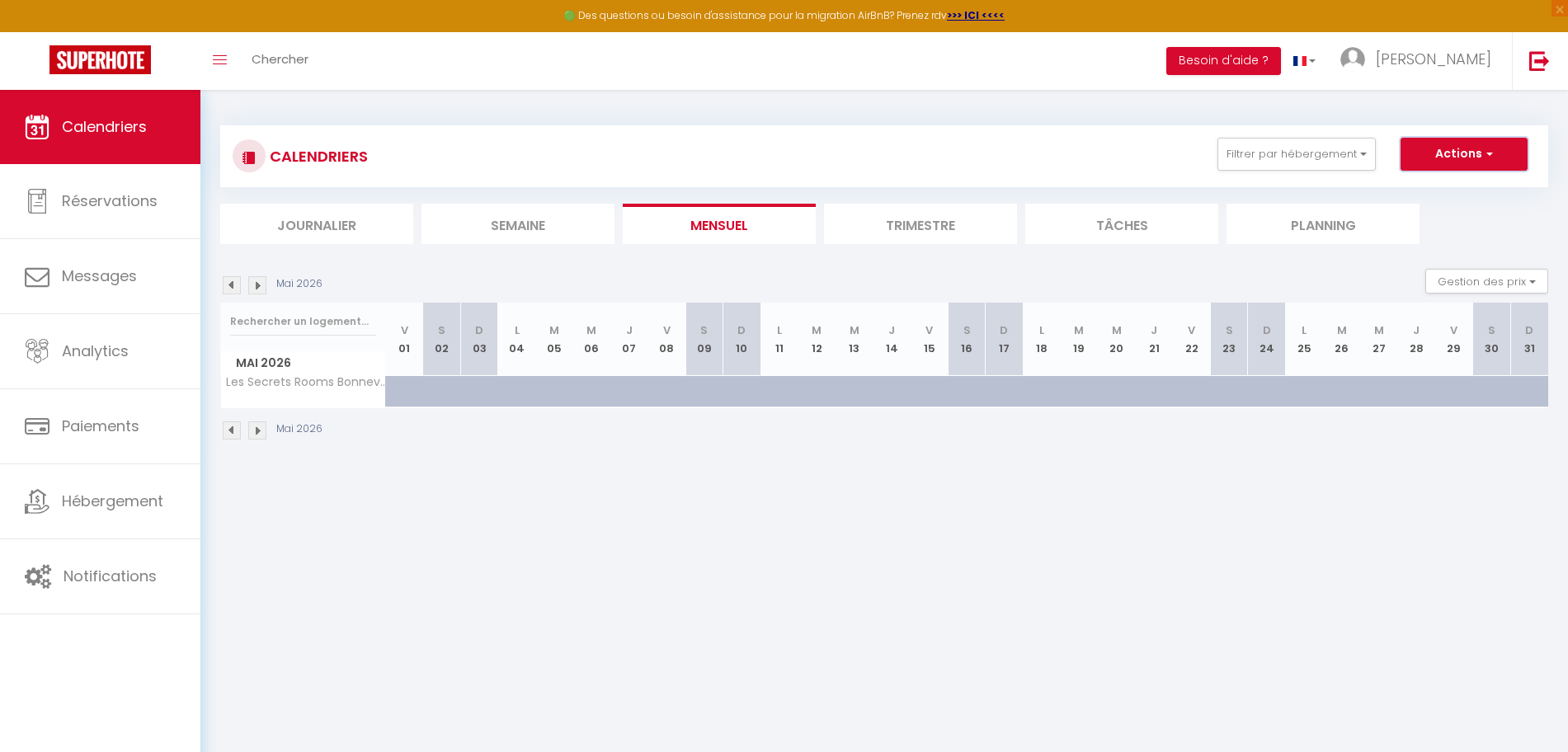
click at [1470, 153] on button "Actions" at bounding box center [1464, 153] width 127 height 33
click at [1453, 194] on link "Nouvelle réservation" at bounding box center [1447, 192] width 144 height 24
select select
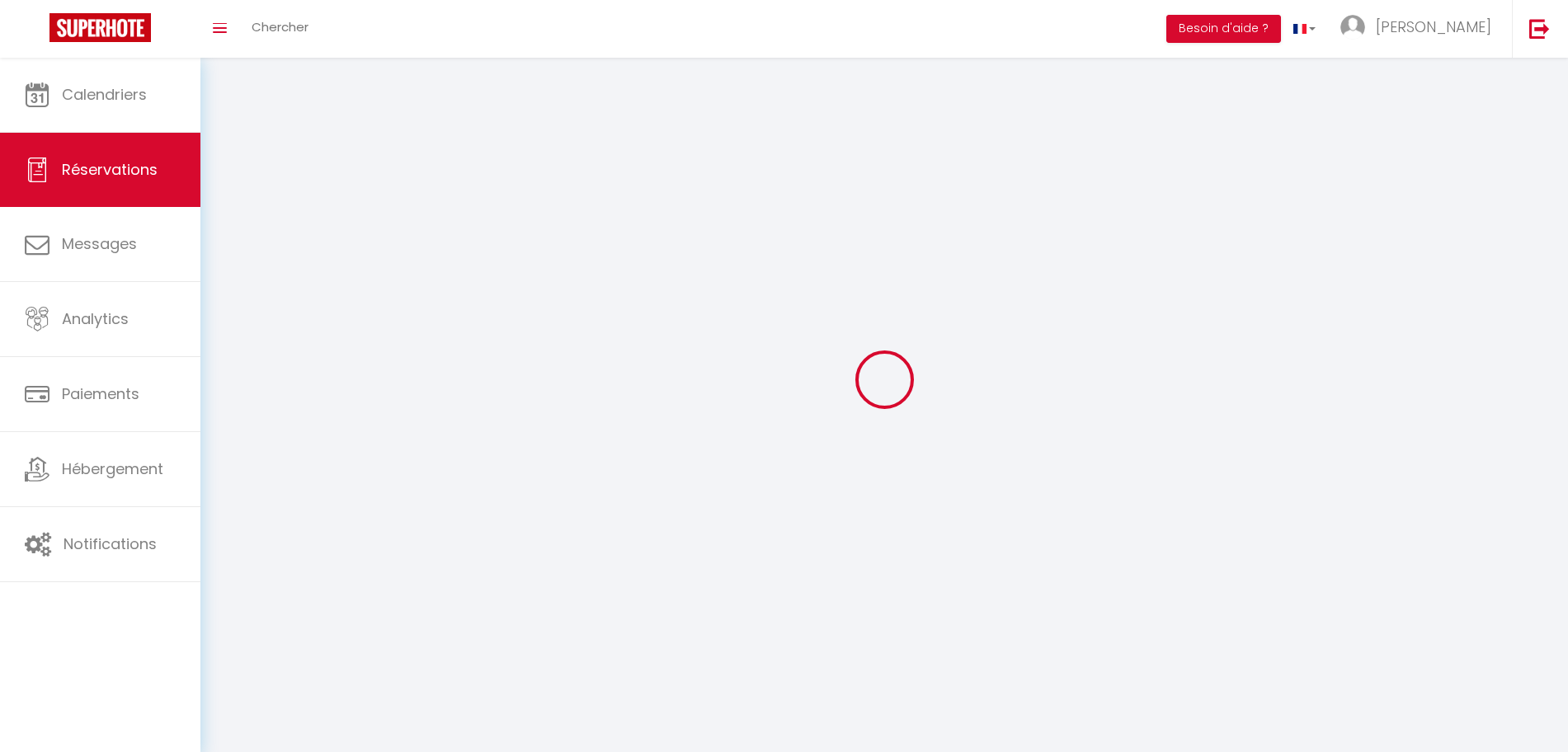
select select
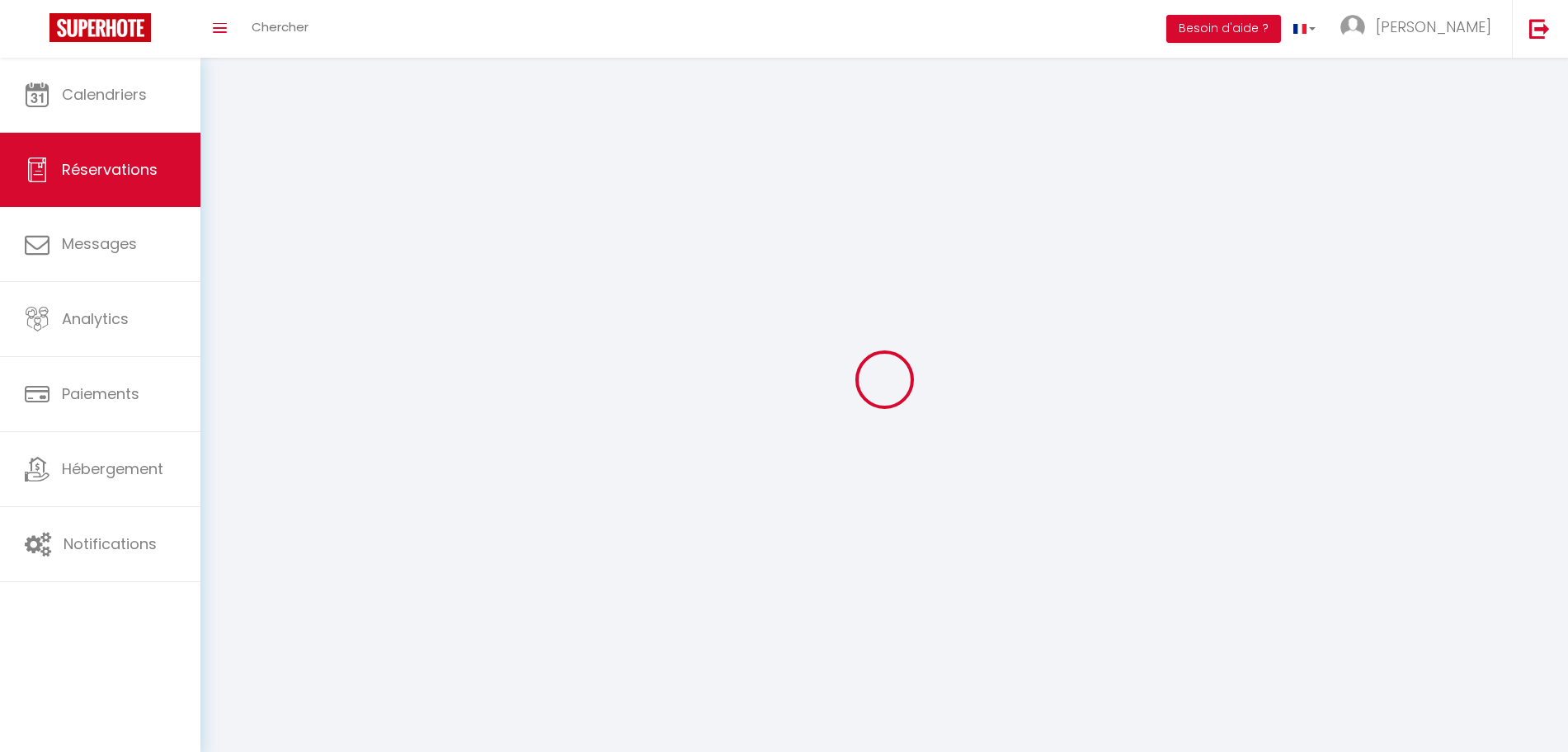
select select
checkbox input "false"
select select
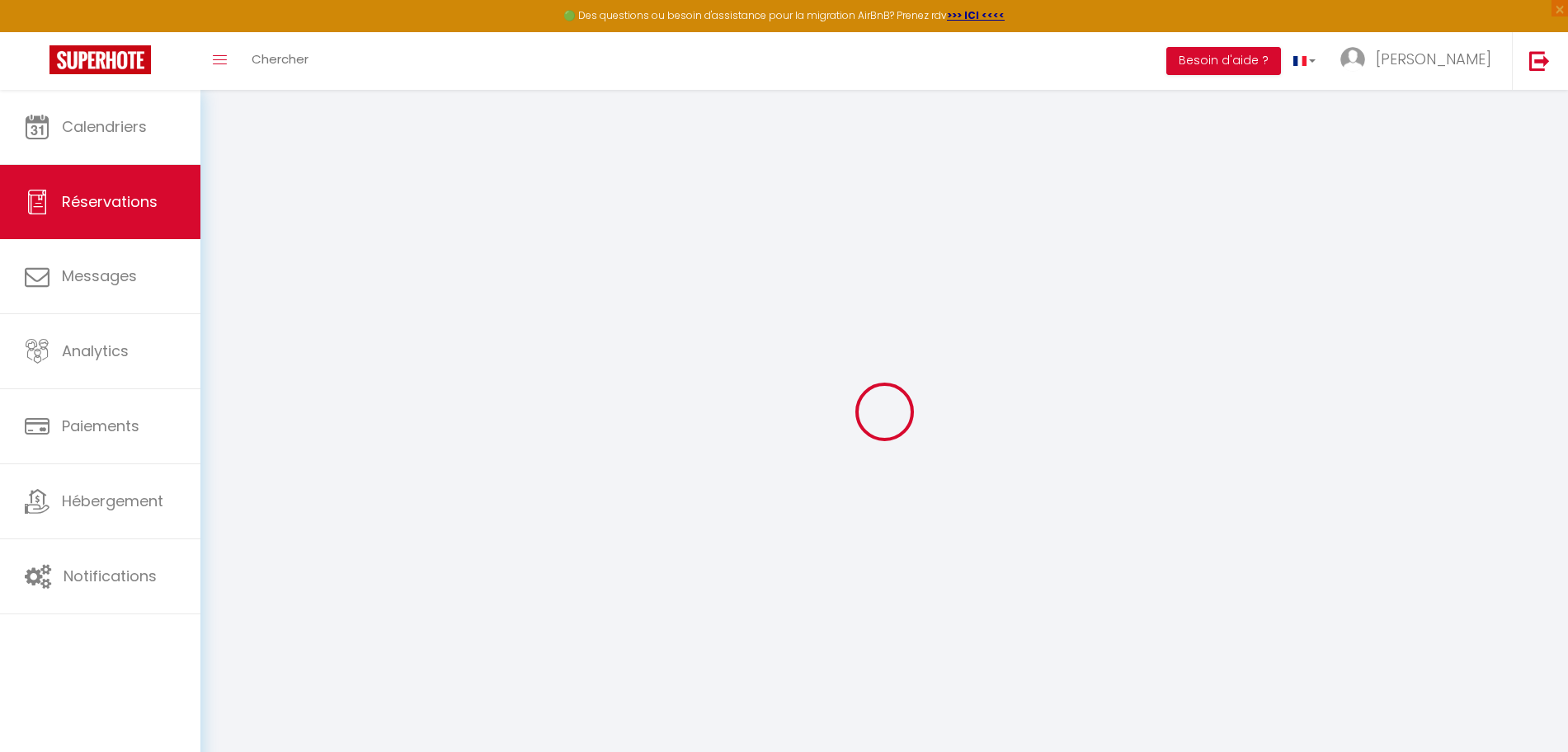
select select
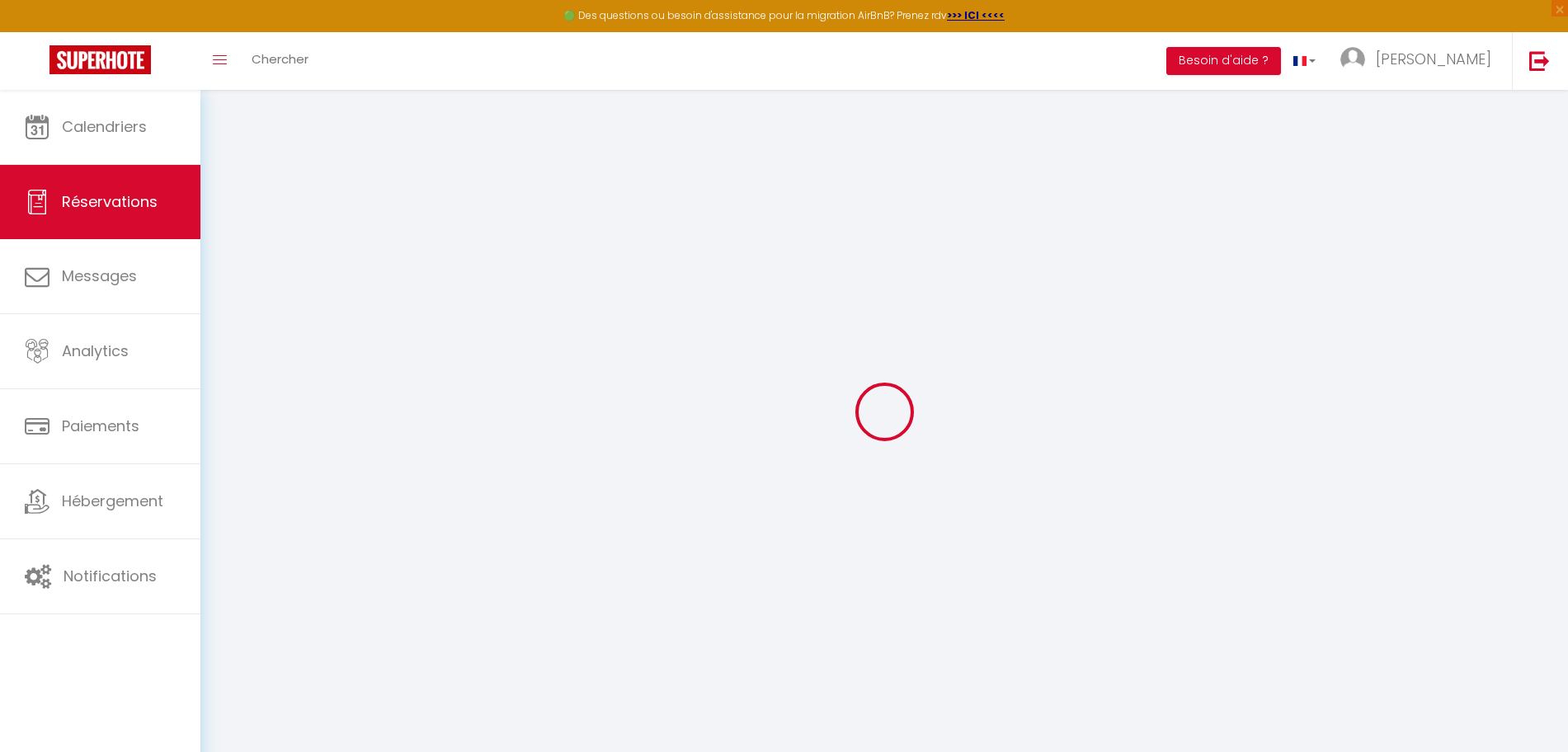
select select
checkbox input "false"
select select
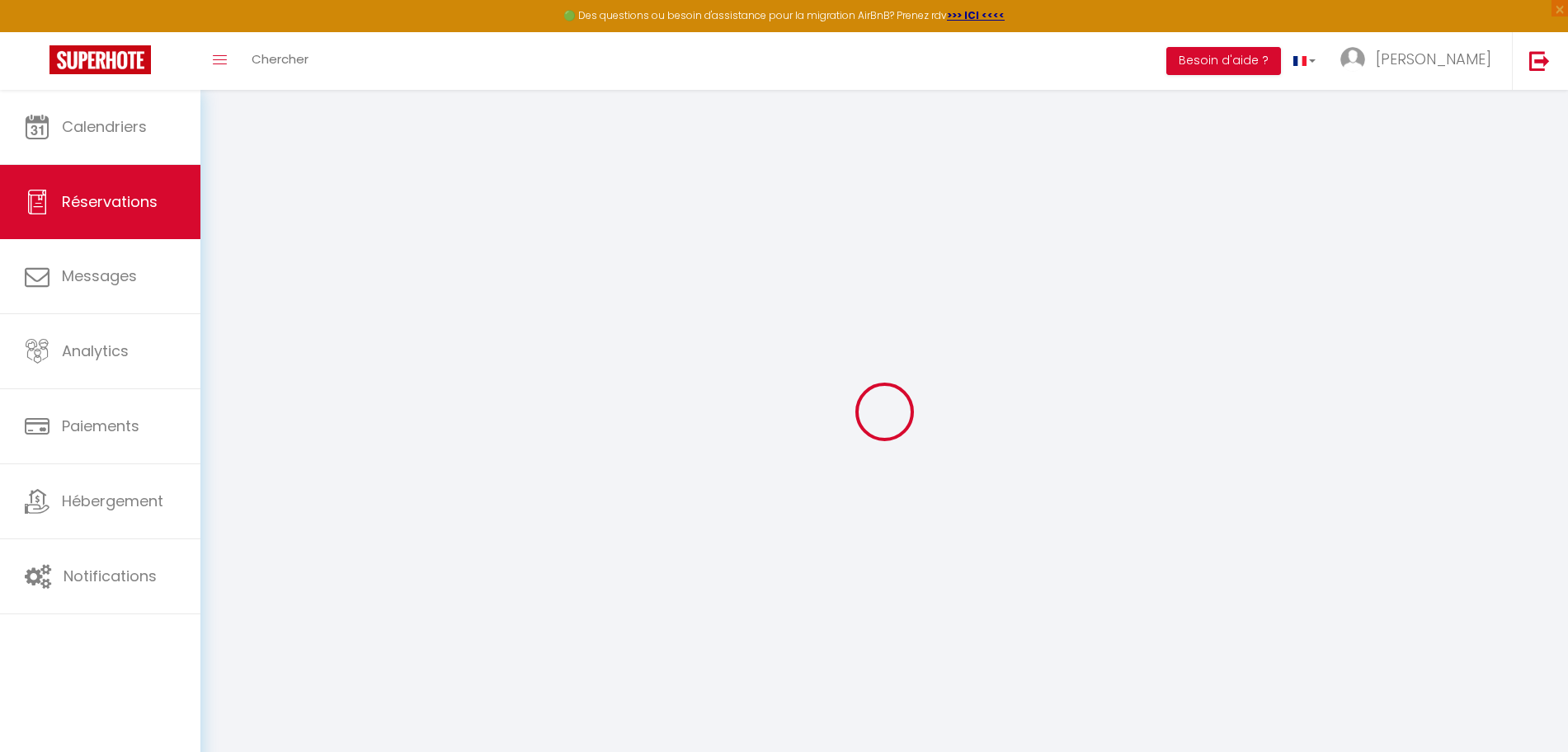
select select
checkbox input "false"
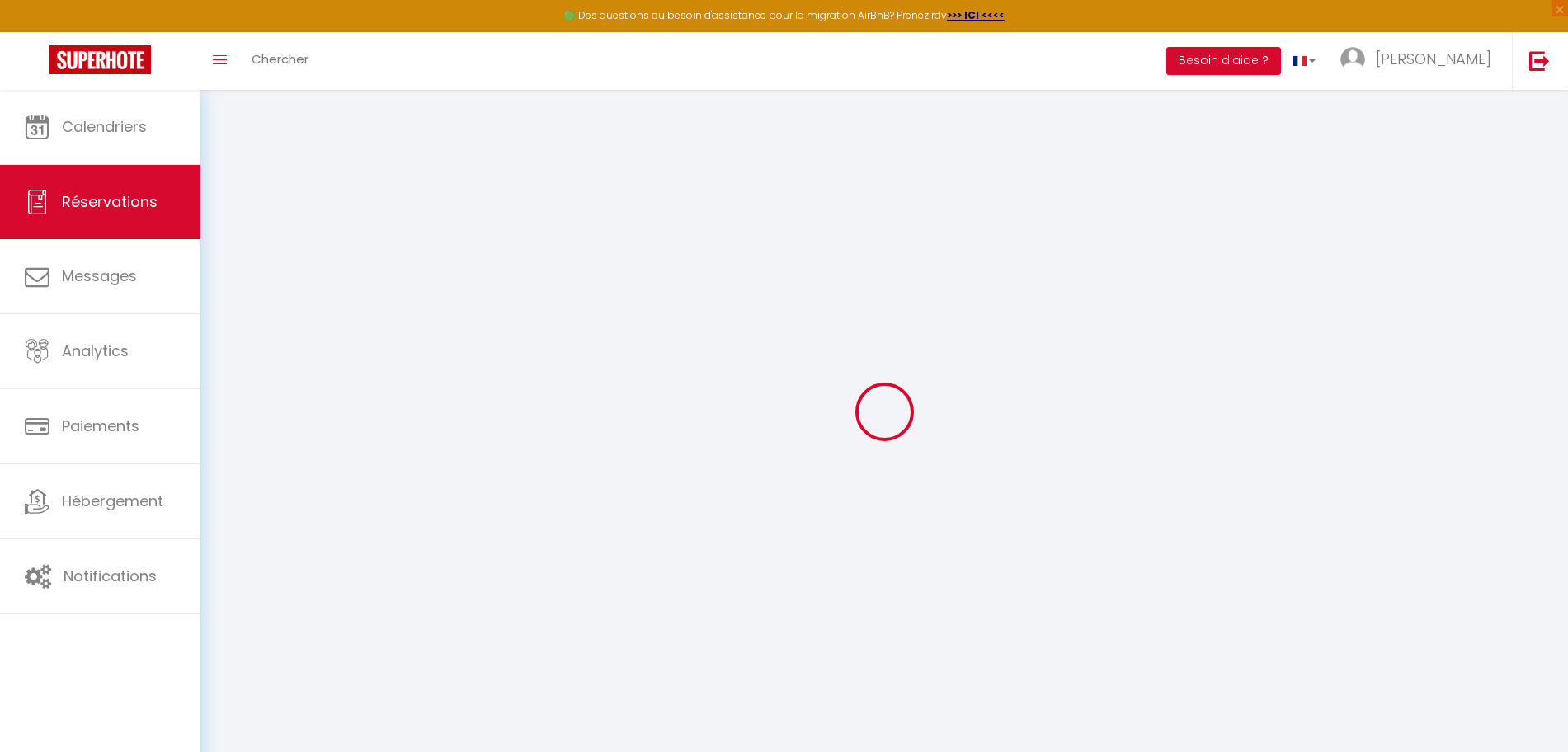
select select
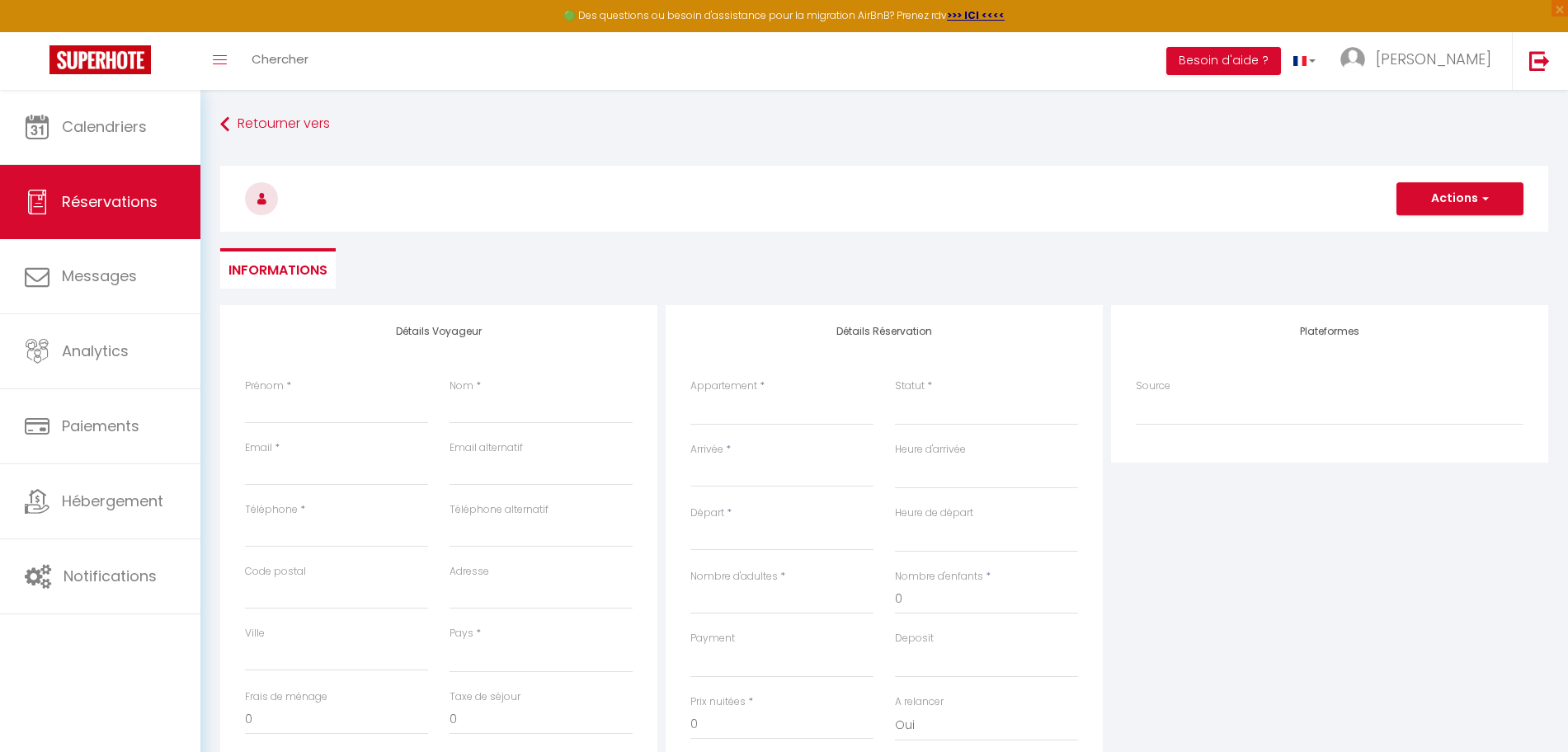
select select
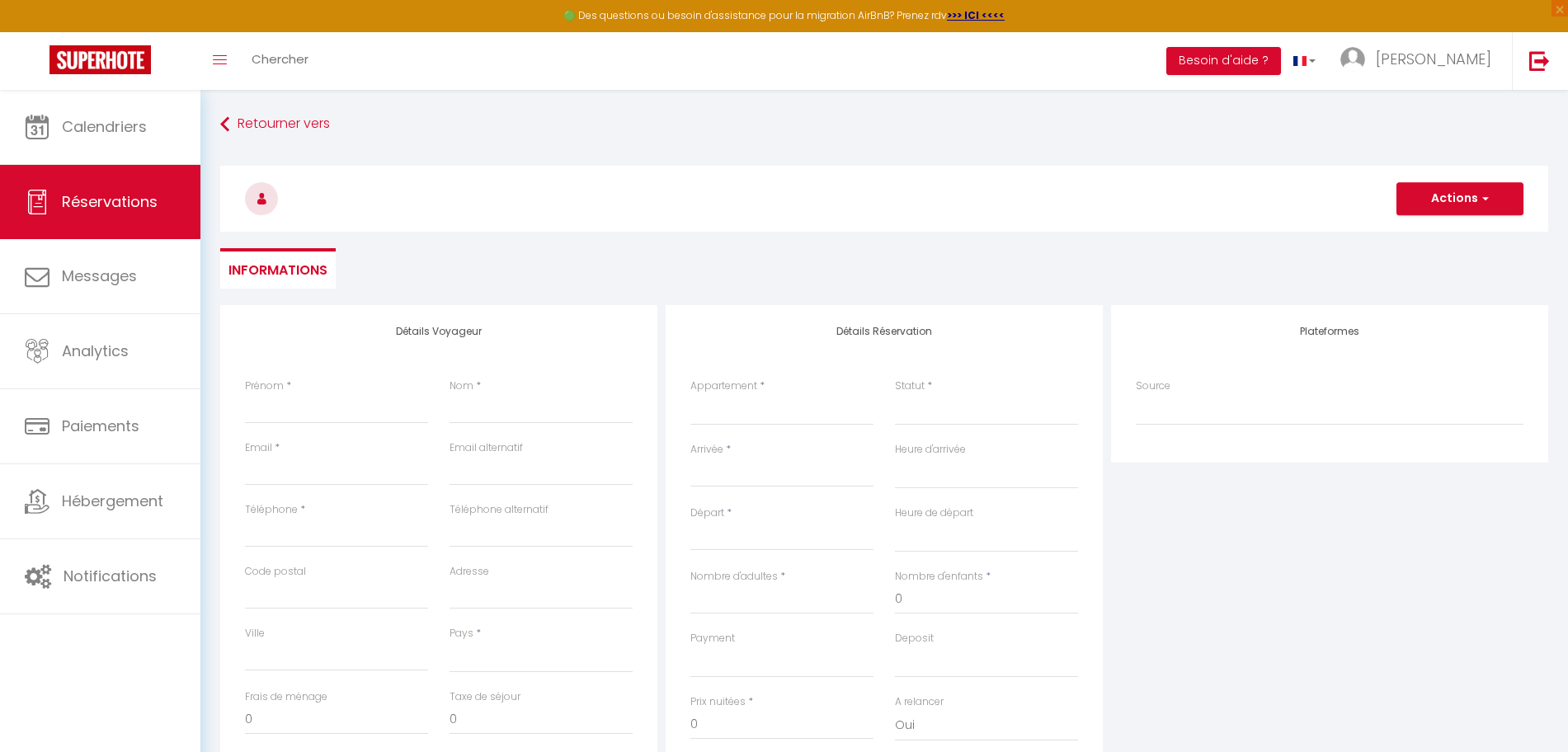
checkbox input "false"
select select
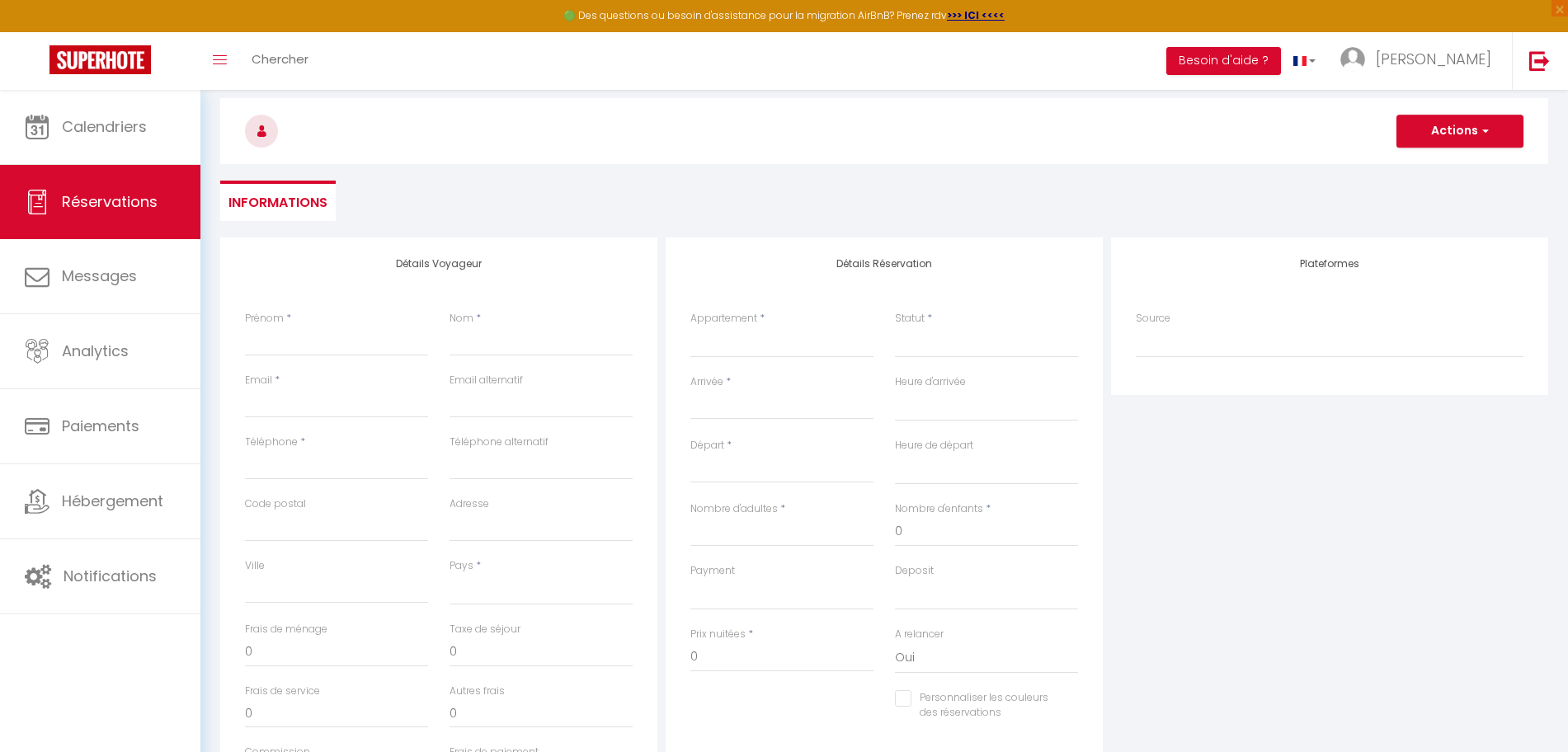
scroll to position [103, 0]
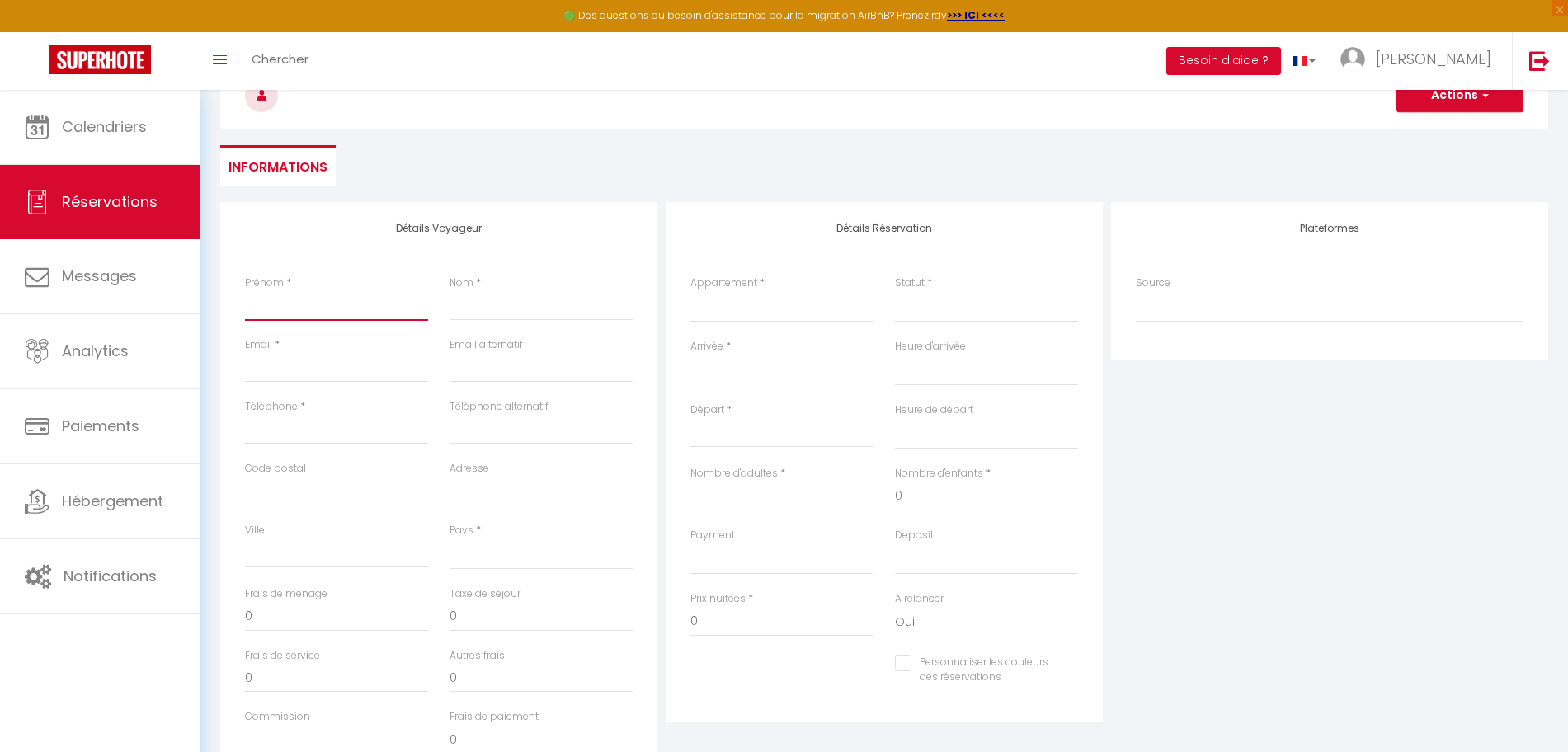
click at [338, 311] on input "Prénom" at bounding box center [336, 306] width 183 height 30
